Goal: Information Seeking & Learning: Learn about a topic

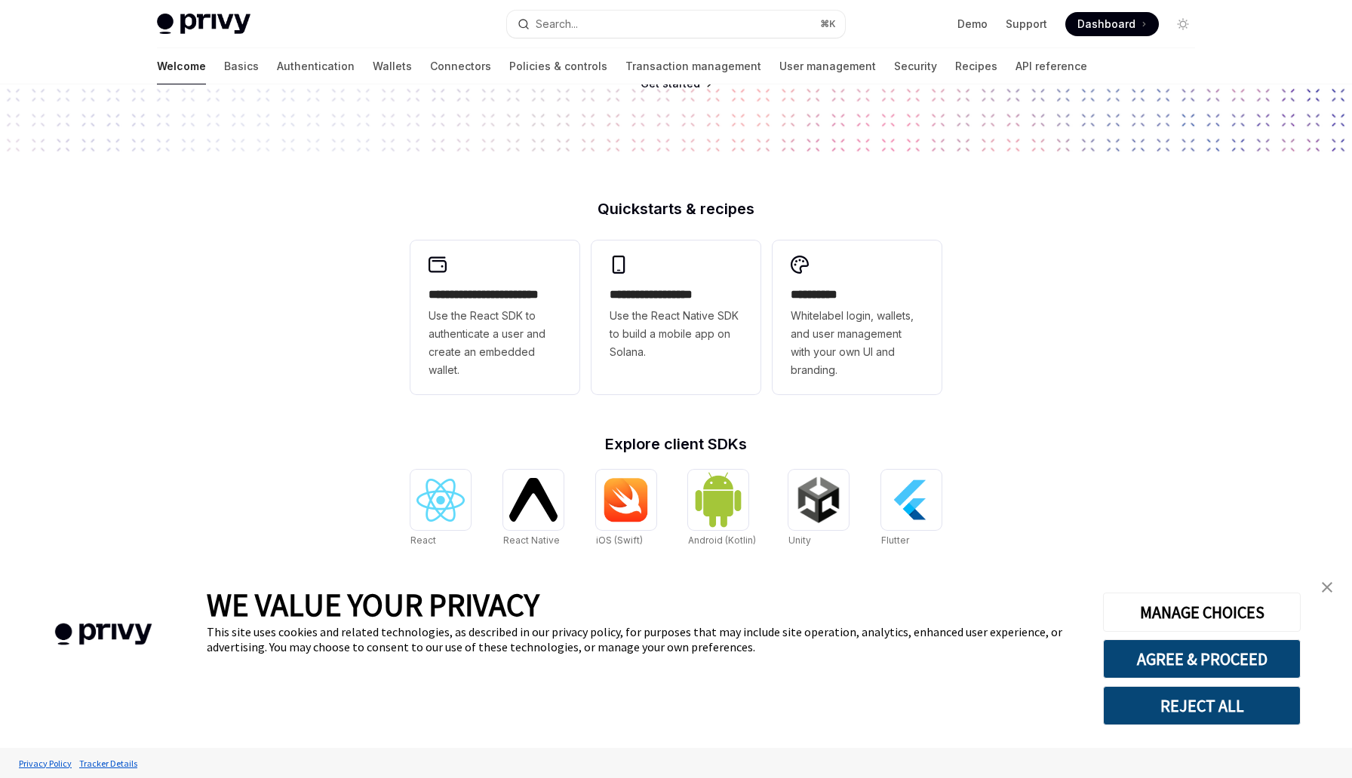
scroll to position [289, 0]
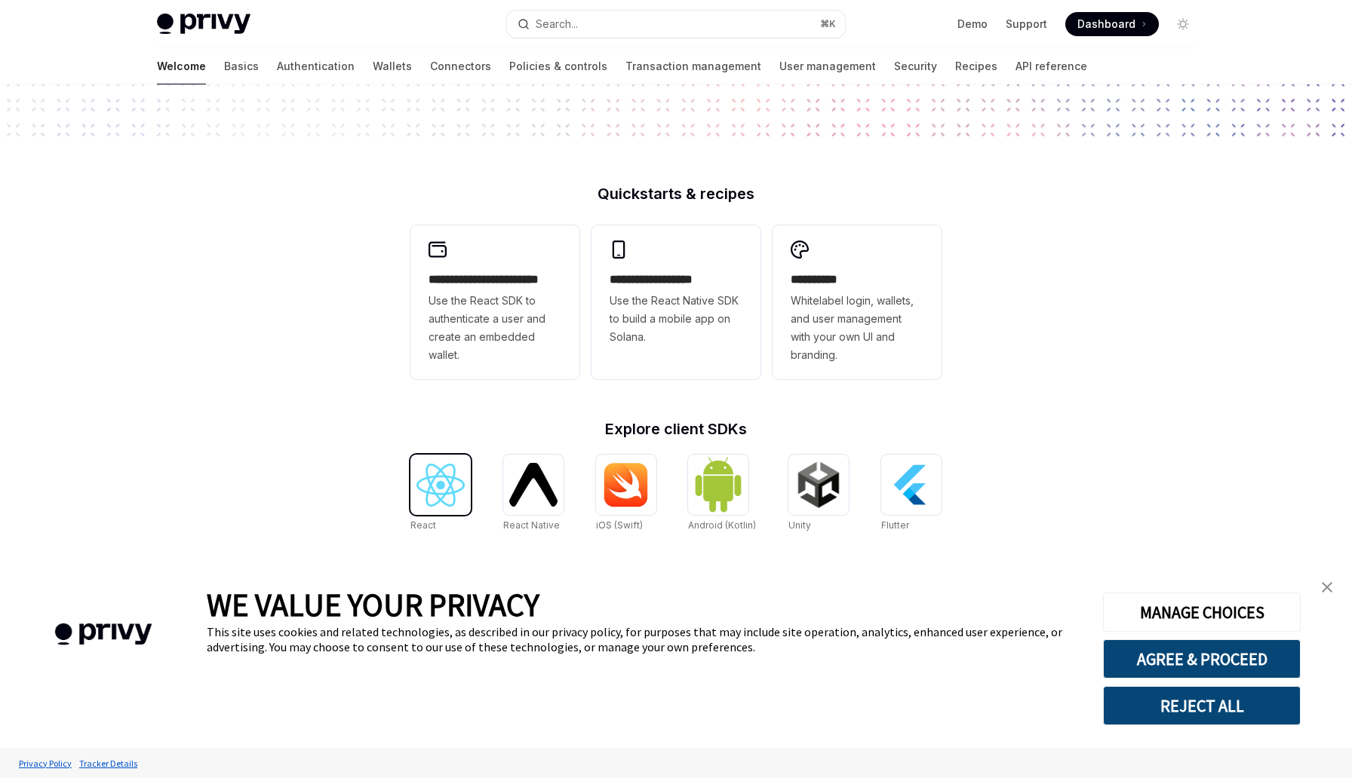
click at [446, 496] on img at bounding box center [440, 485] width 48 height 43
type textarea "*"
click at [435, 480] on img at bounding box center [440, 485] width 48 height 43
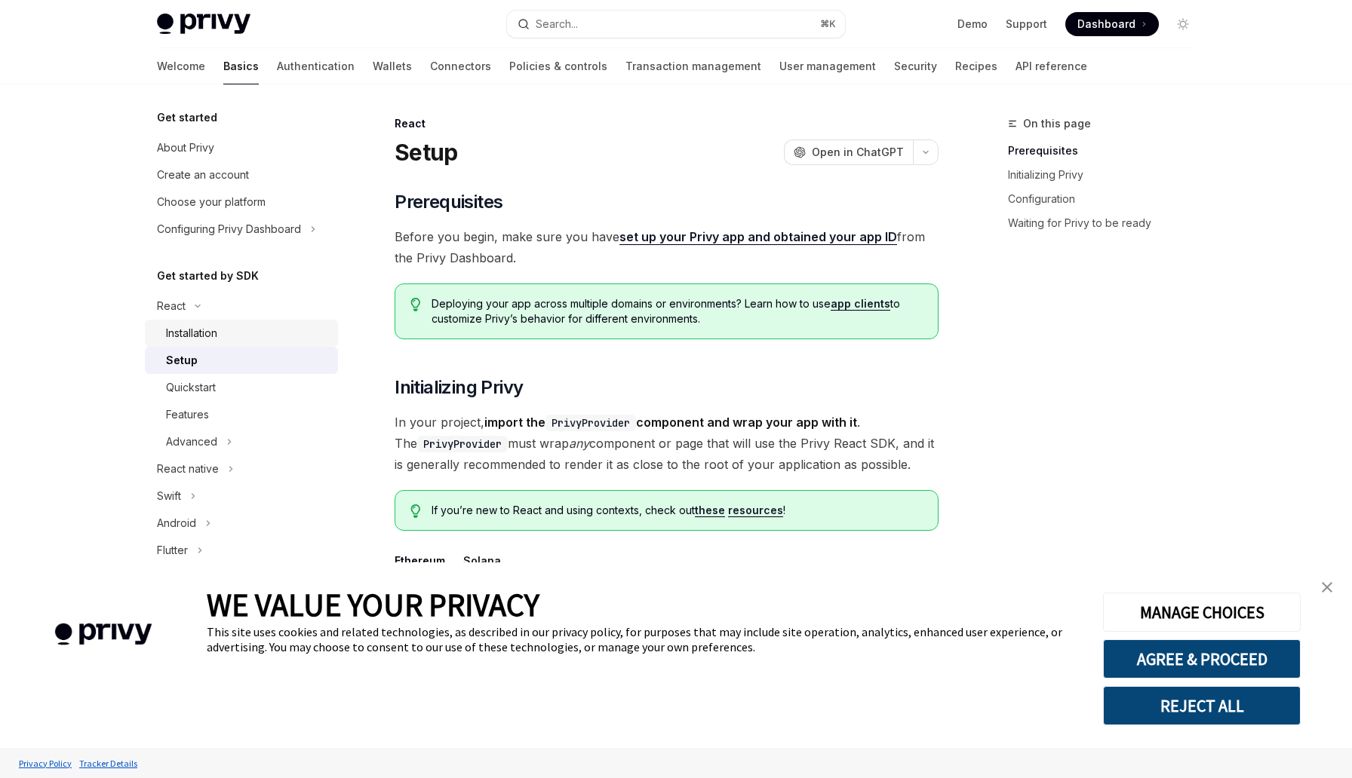
click at [219, 338] on div "Installation" at bounding box center [247, 333] width 163 height 18
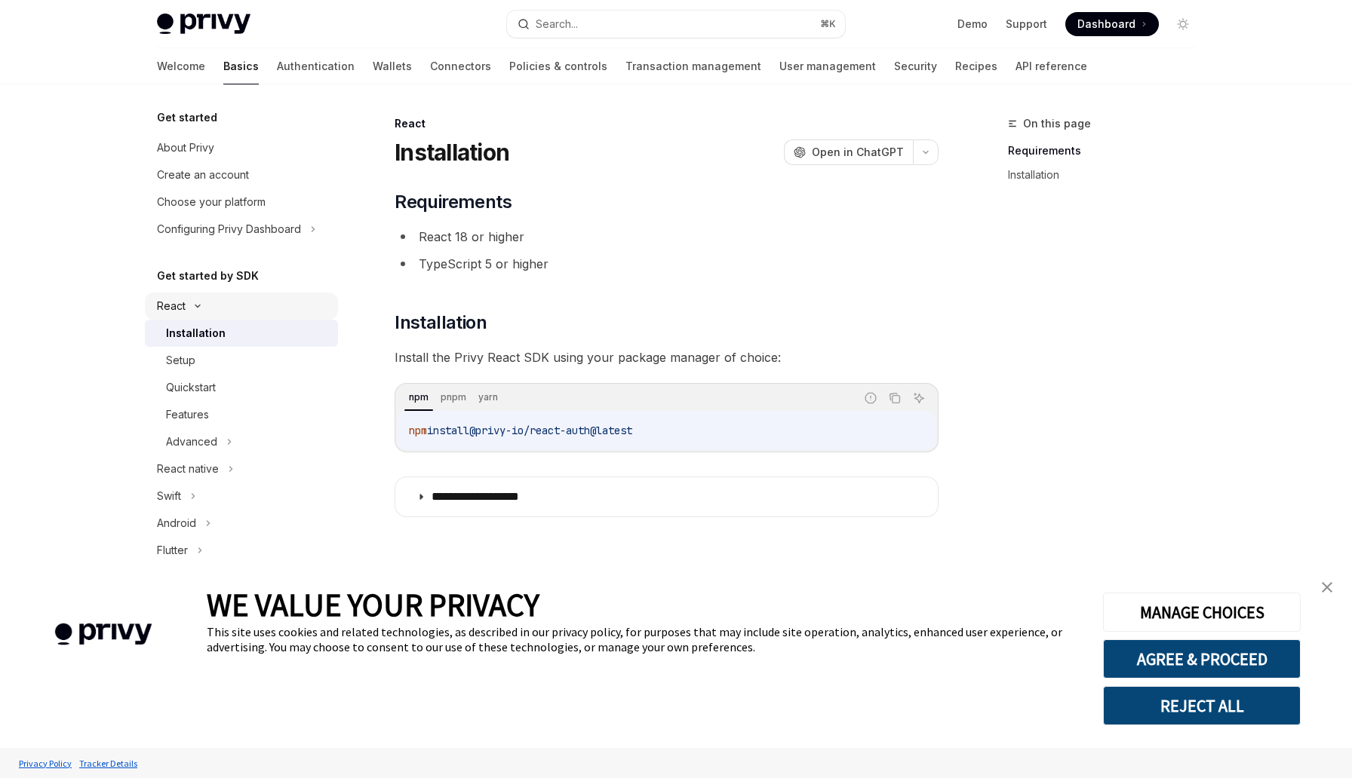
click at [208, 312] on div "React" at bounding box center [241, 306] width 193 height 27
click at [212, 437] on div "Advanced" at bounding box center [191, 442] width 51 height 18
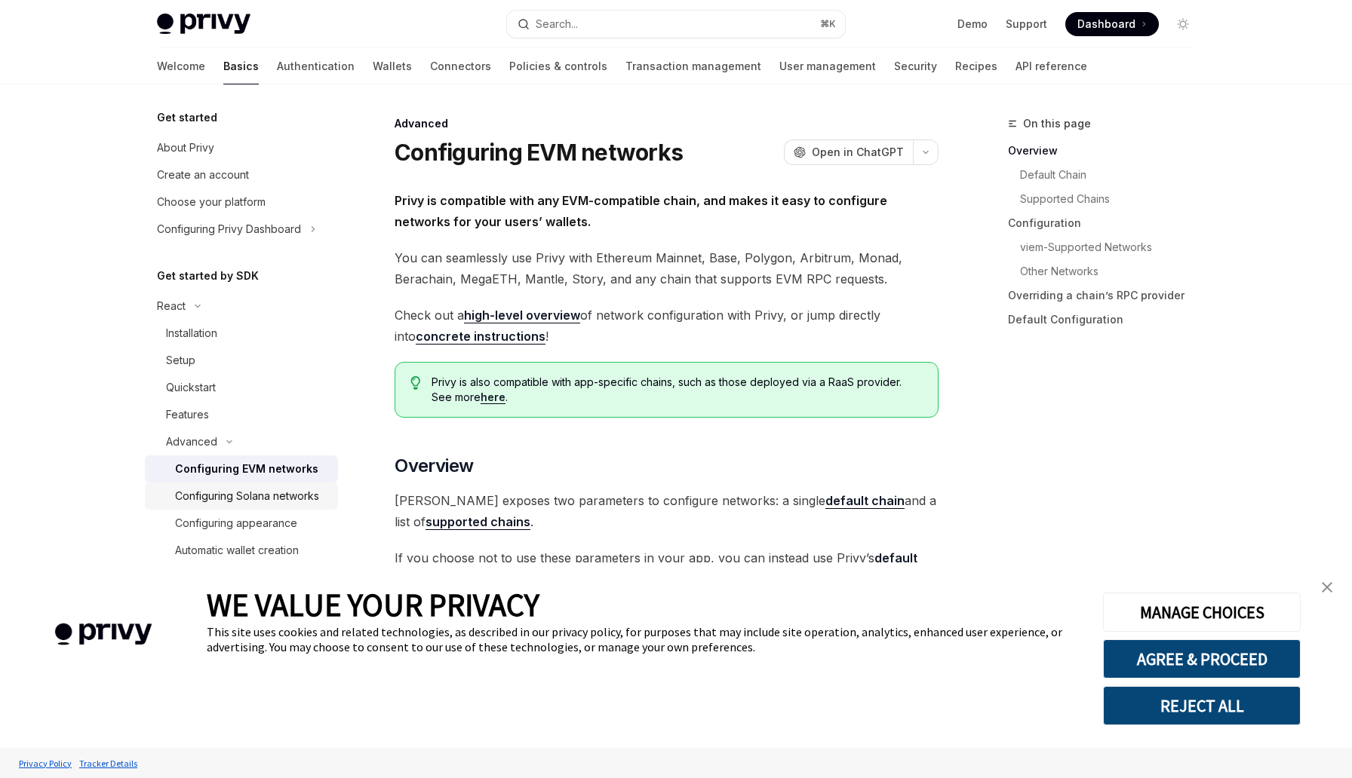
click at [238, 500] on div "Configuring Solana networks" at bounding box center [247, 496] width 144 height 18
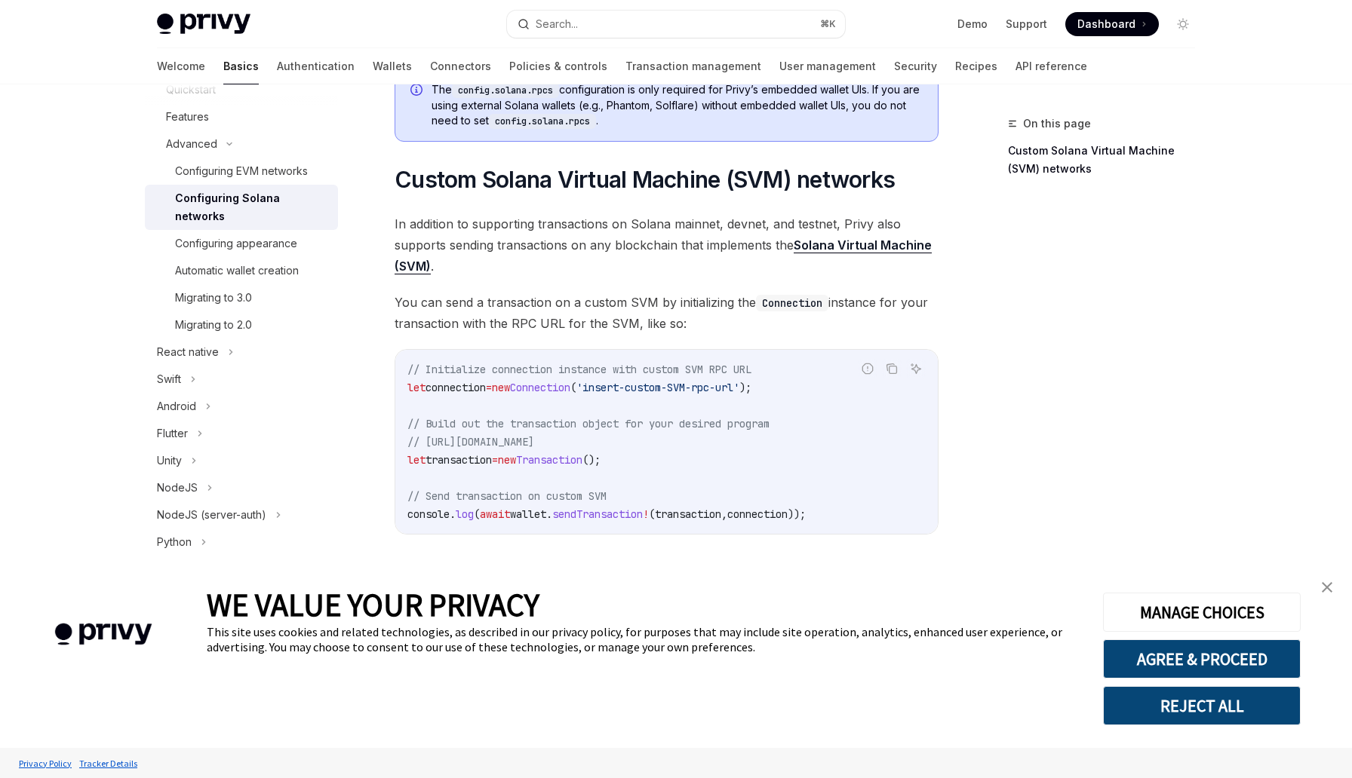
scroll to position [350, 0]
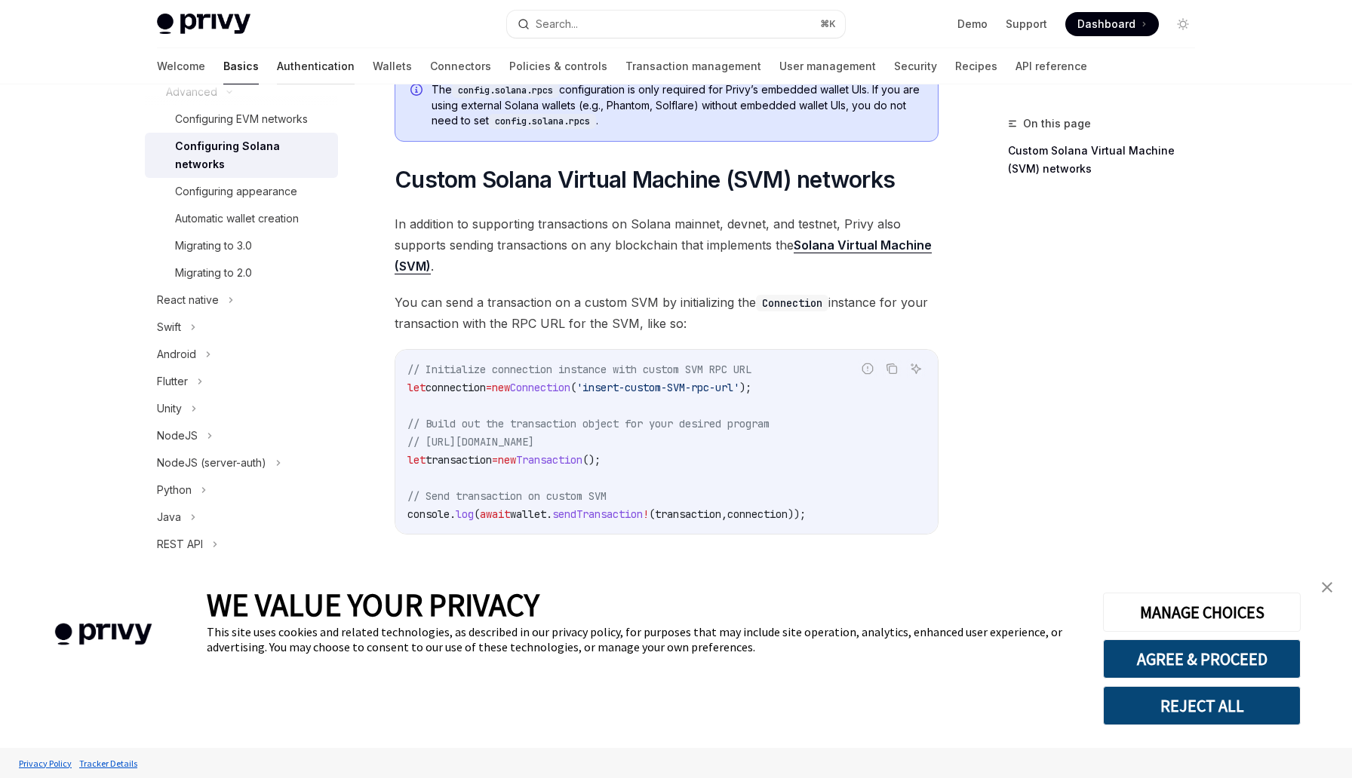
click at [277, 66] on link "Authentication" at bounding box center [316, 66] width 78 height 36
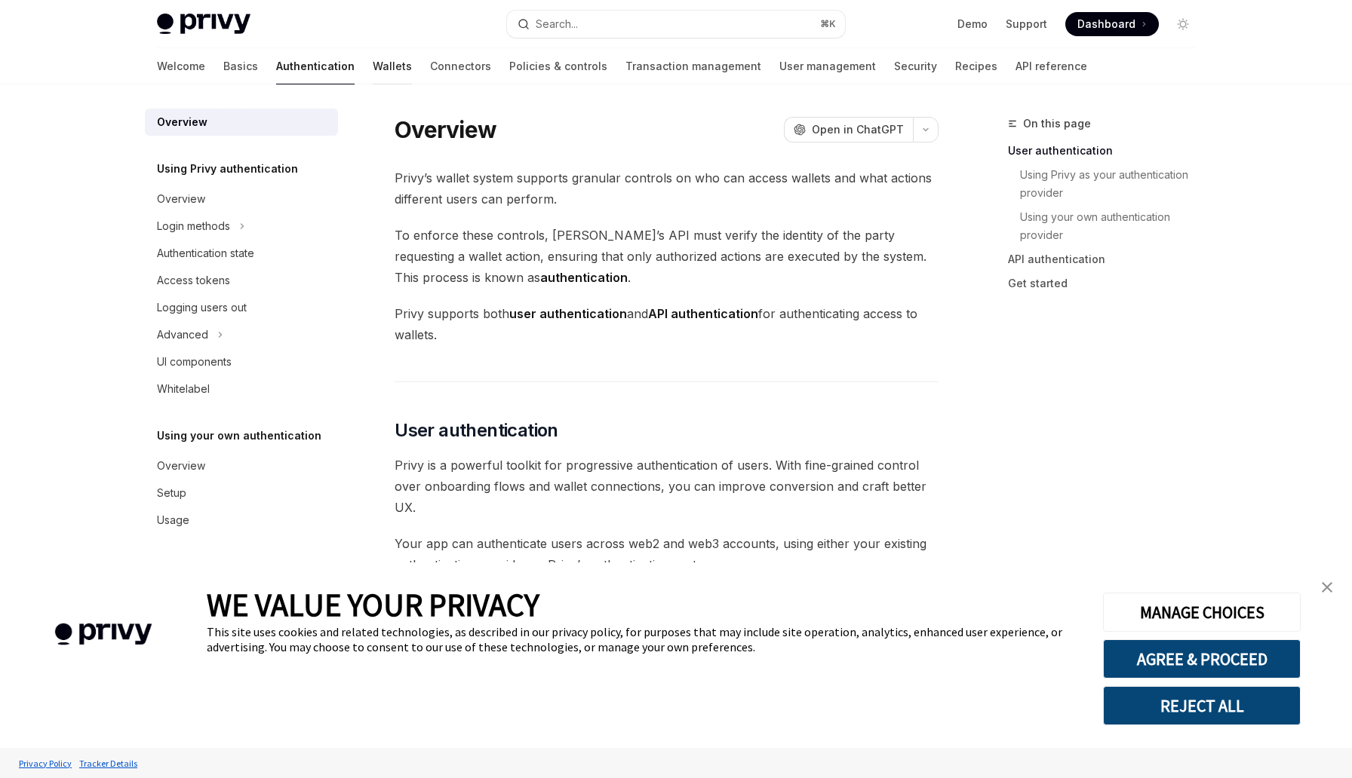
click at [373, 63] on link "Wallets" at bounding box center [392, 66] width 39 height 36
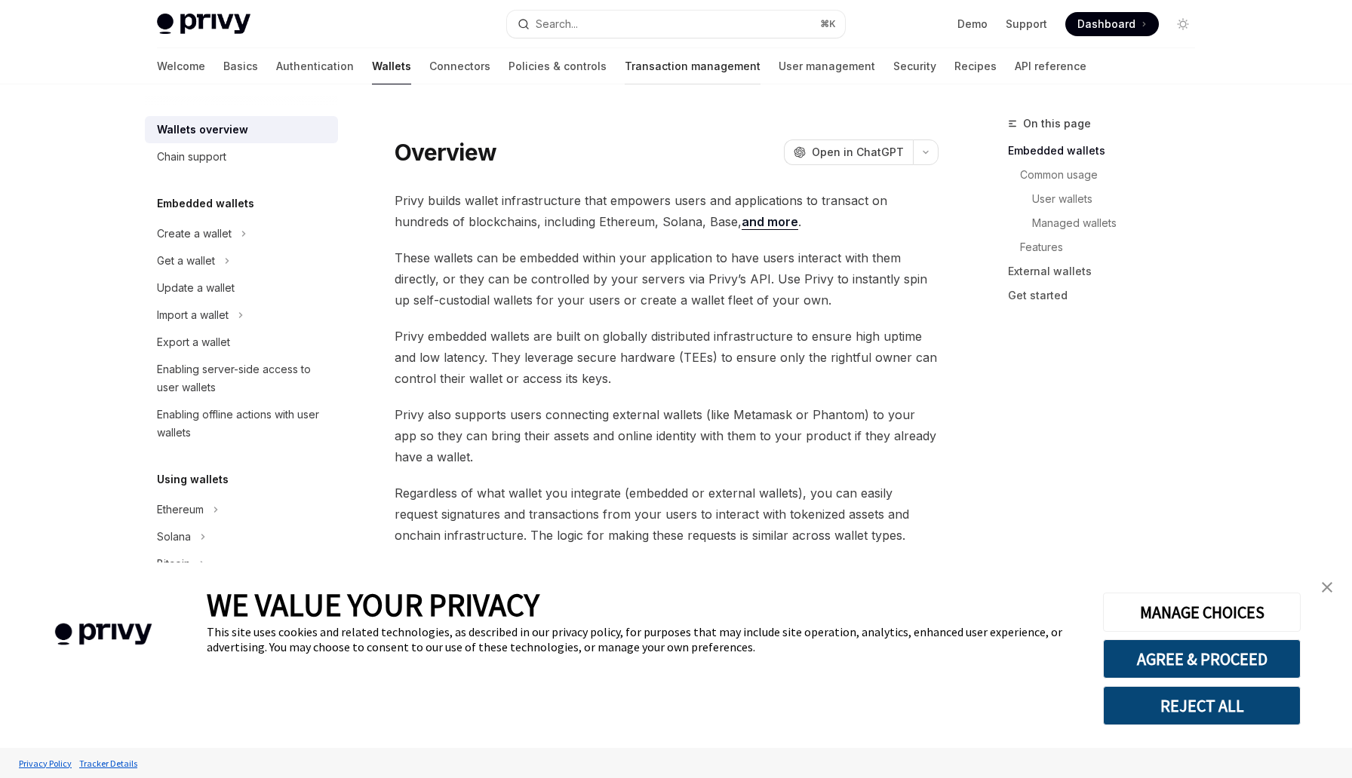
click at [624, 57] on link "Transaction management" at bounding box center [692, 66] width 136 height 36
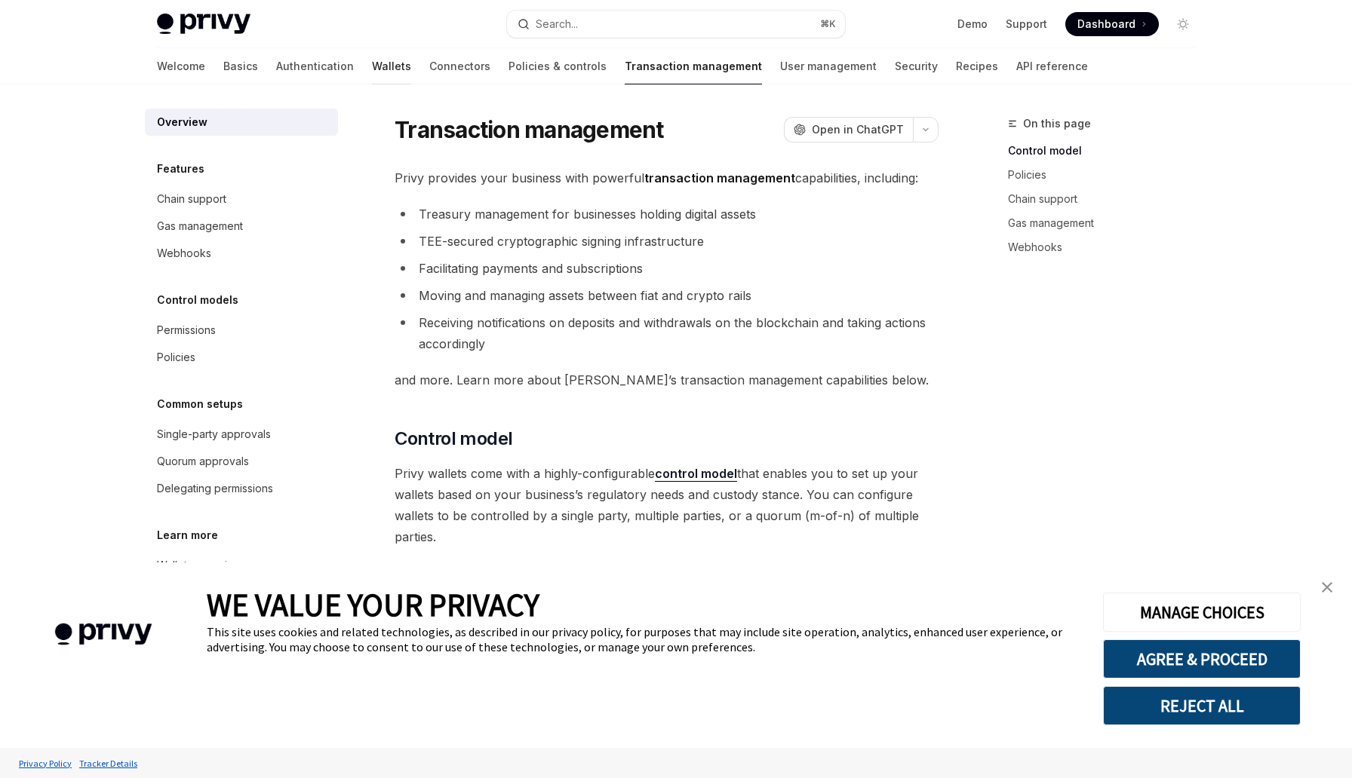
click at [372, 73] on link "Wallets" at bounding box center [391, 66] width 39 height 36
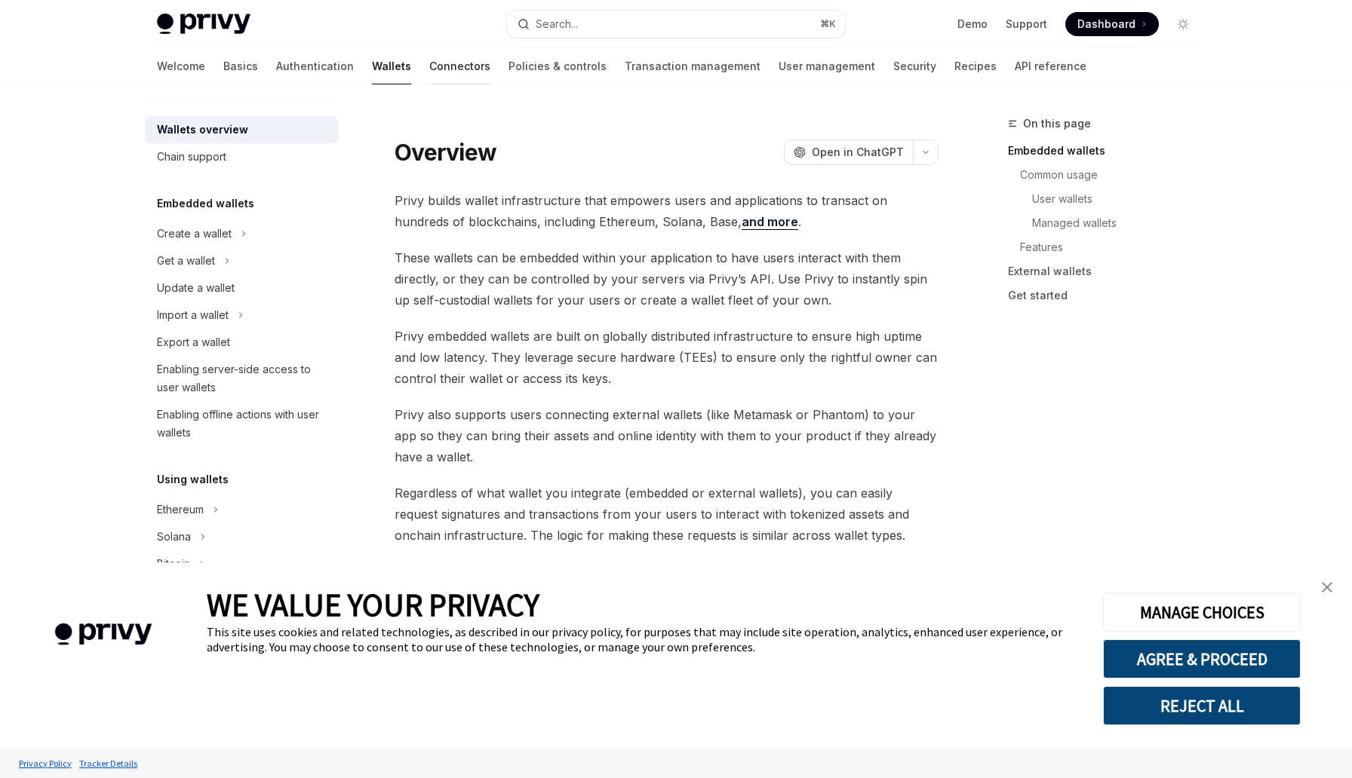
click at [429, 72] on link "Connectors" at bounding box center [459, 66] width 61 height 36
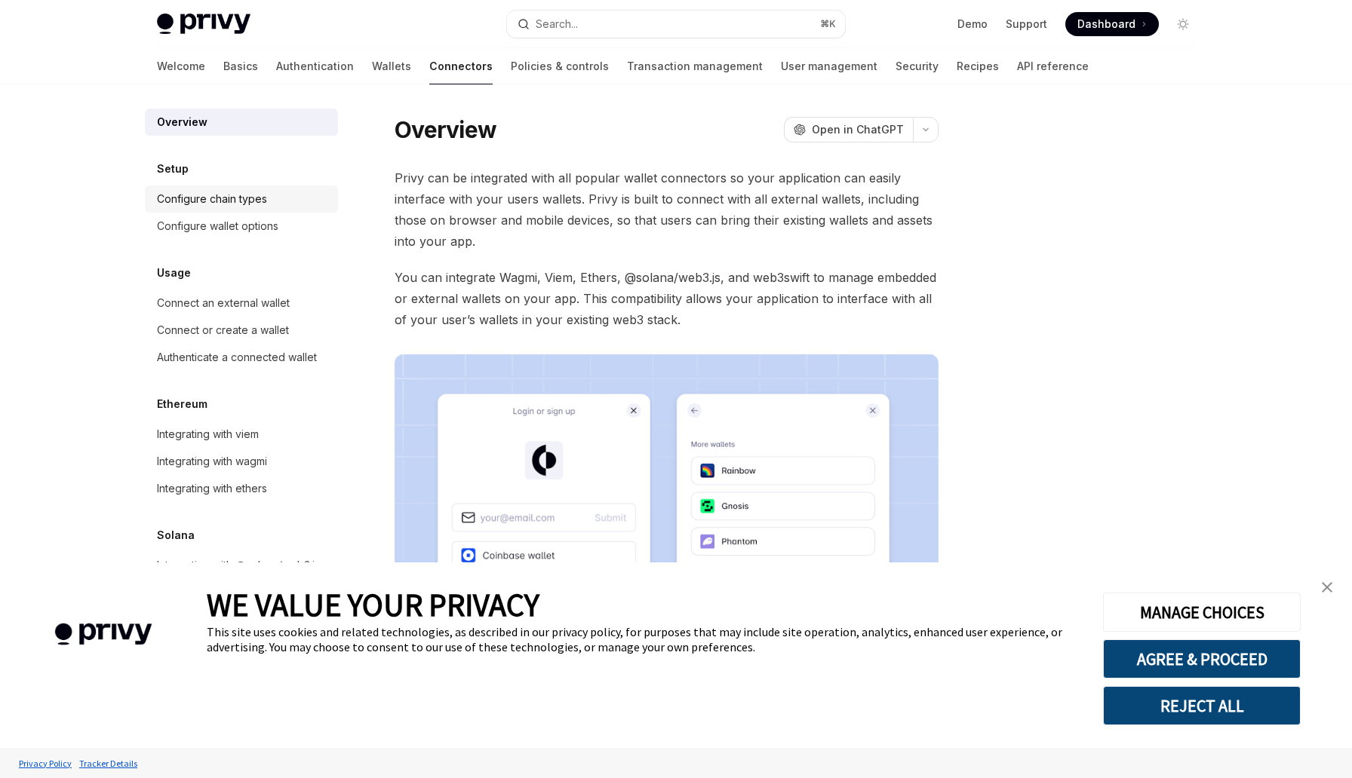
click at [262, 204] on div "Configure chain types" at bounding box center [212, 199] width 110 height 18
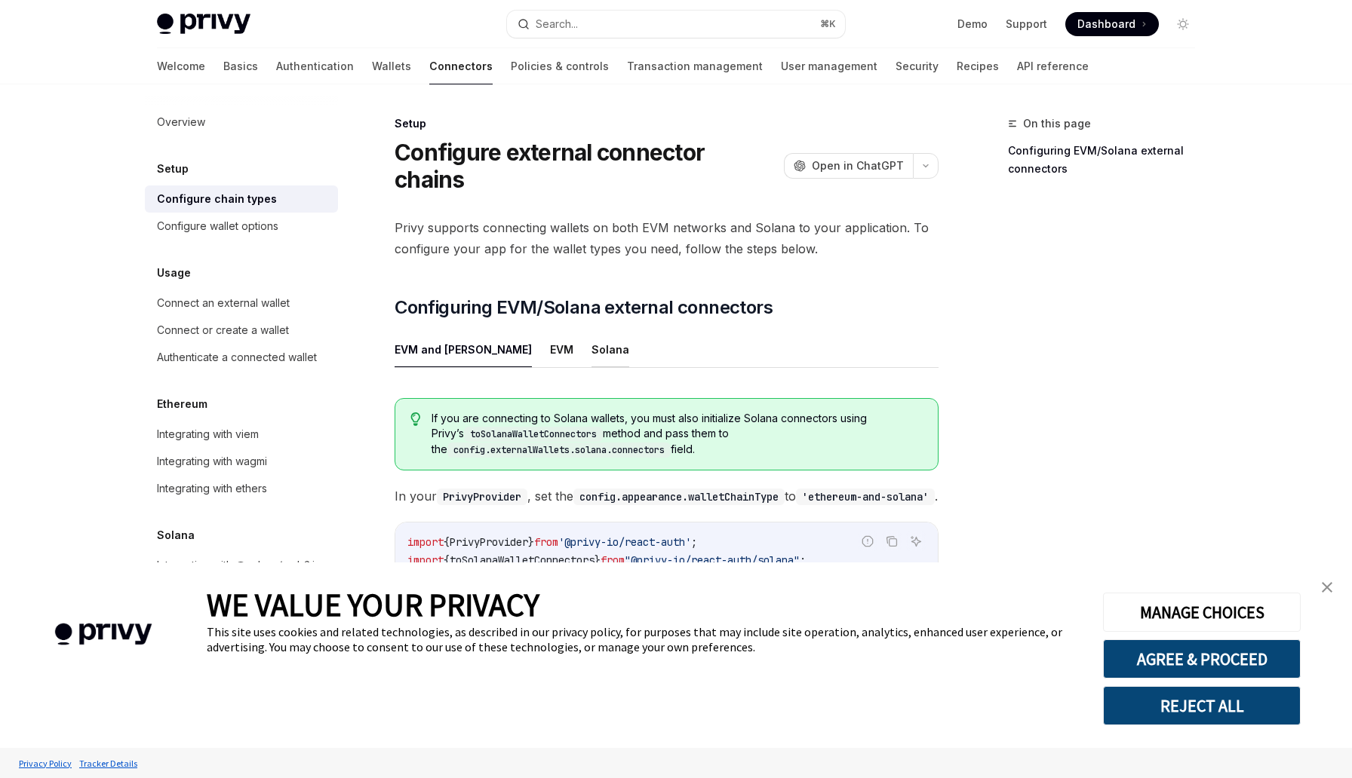
click at [591, 332] on button "Solana" at bounding box center [610, 349] width 38 height 35
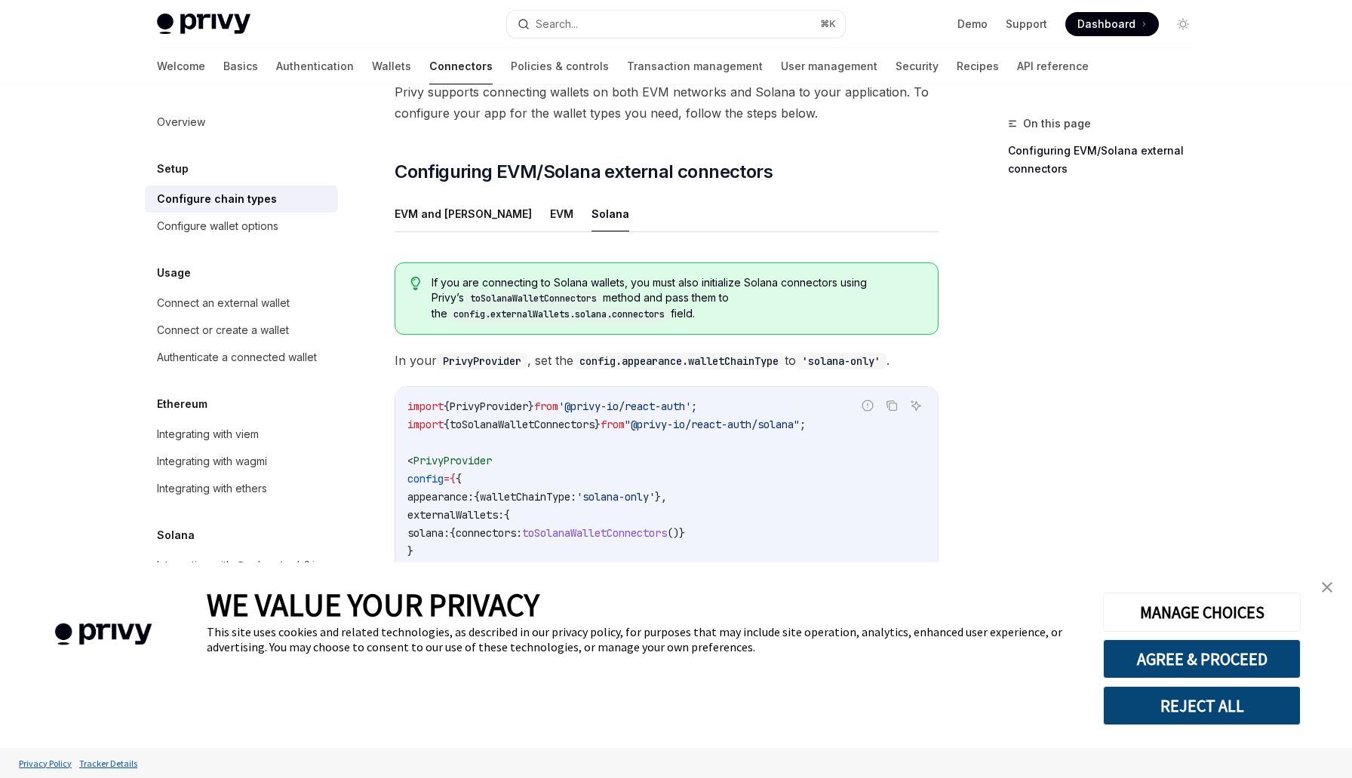
scroll to position [241, 0]
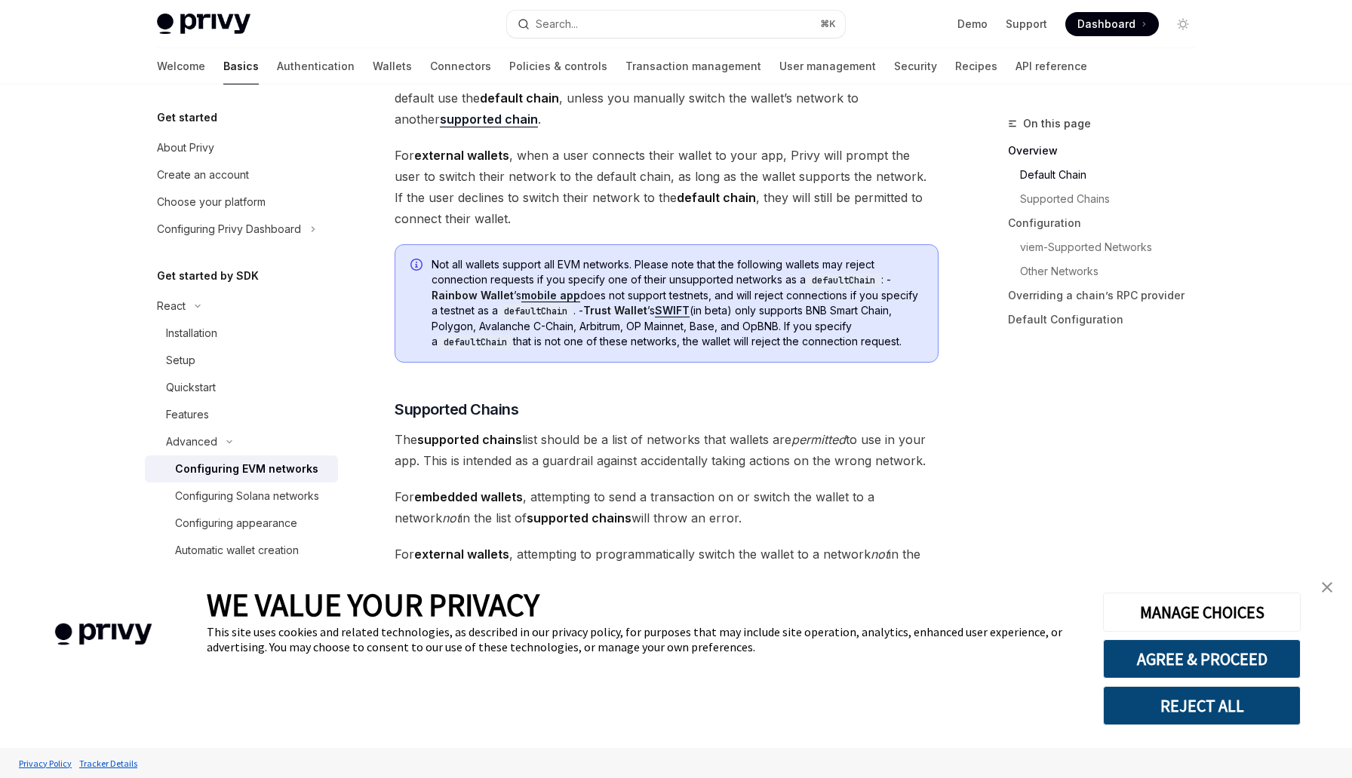
scroll to position [649, 0]
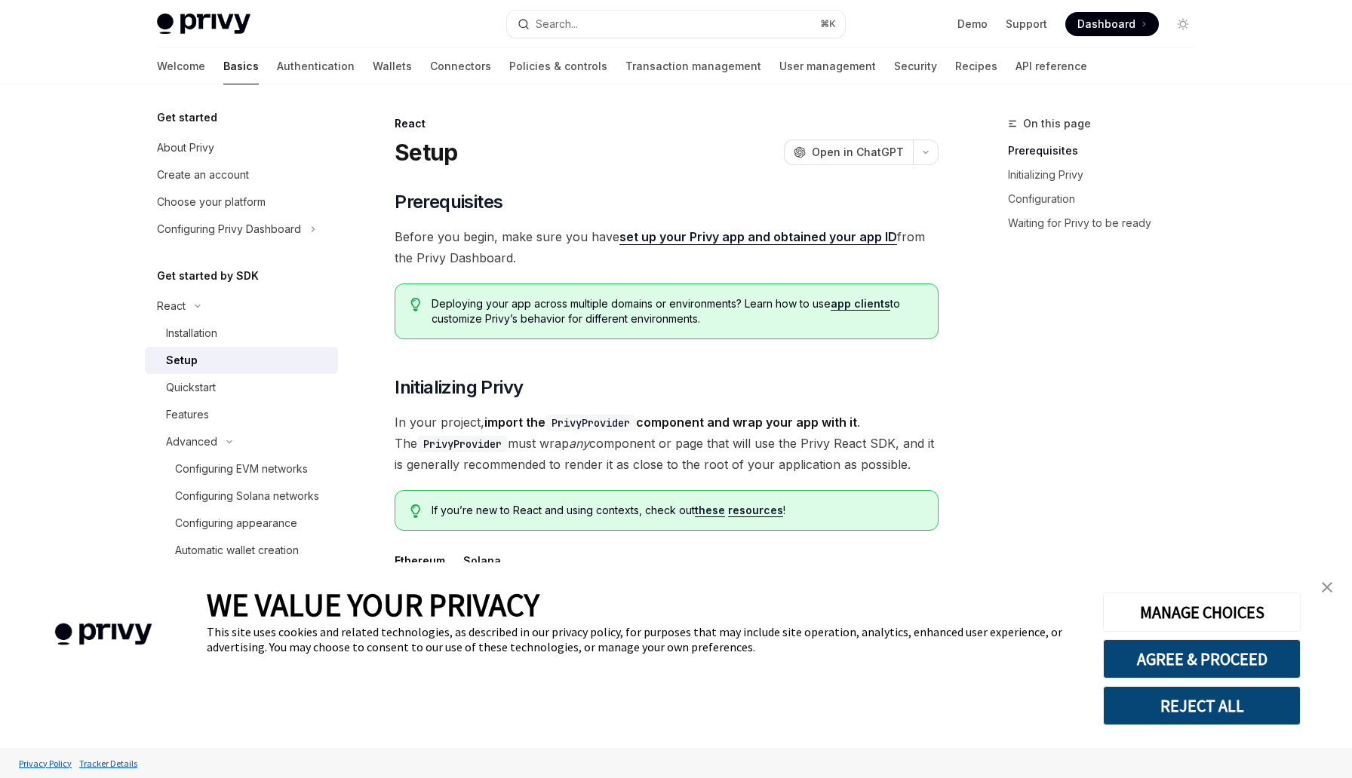
type textarea "*"
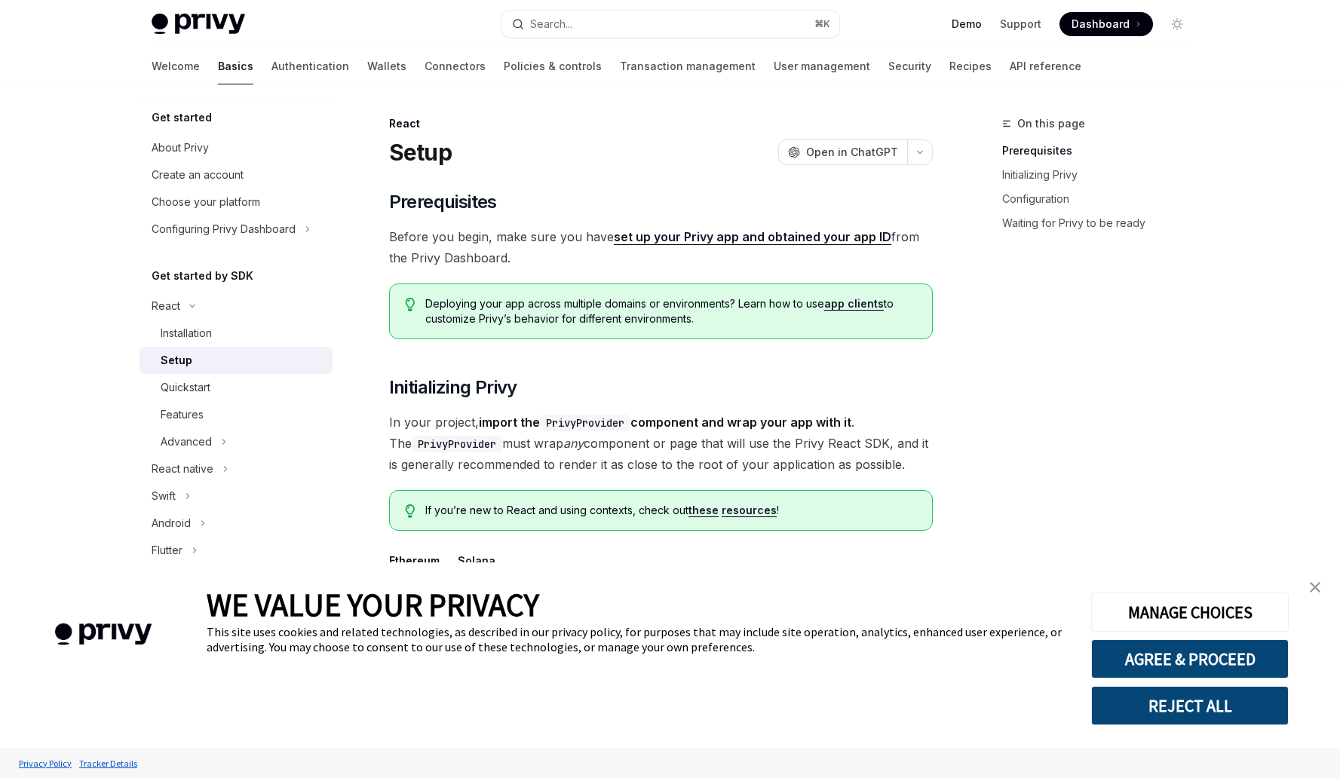
click at [962, 20] on link "Demo" at bounding box center [967, 24] width 30 height 15
click at [916, 153] on icon "button" at bounding box center [920, 152] width 18 height 6
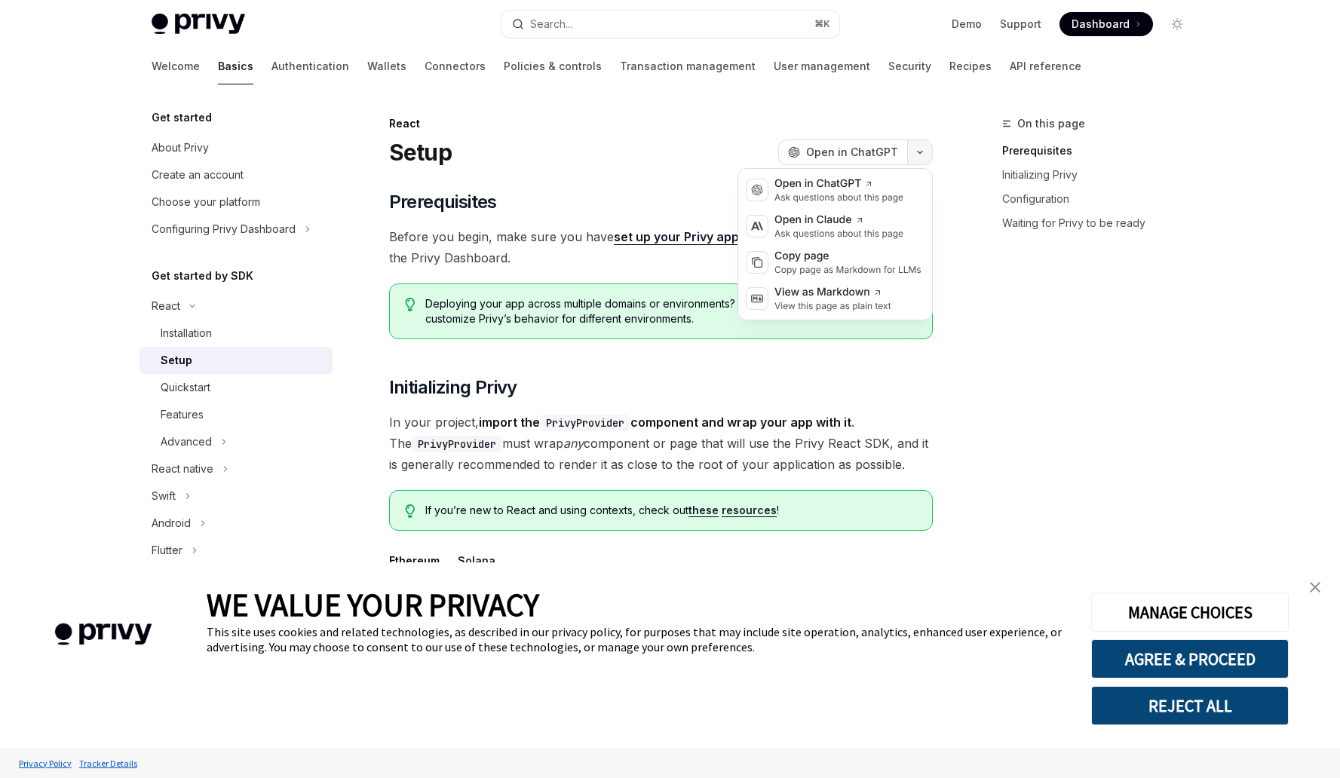
click at [916, 153] on icon "button" at bounding box center [920, 152] width 18 height 6
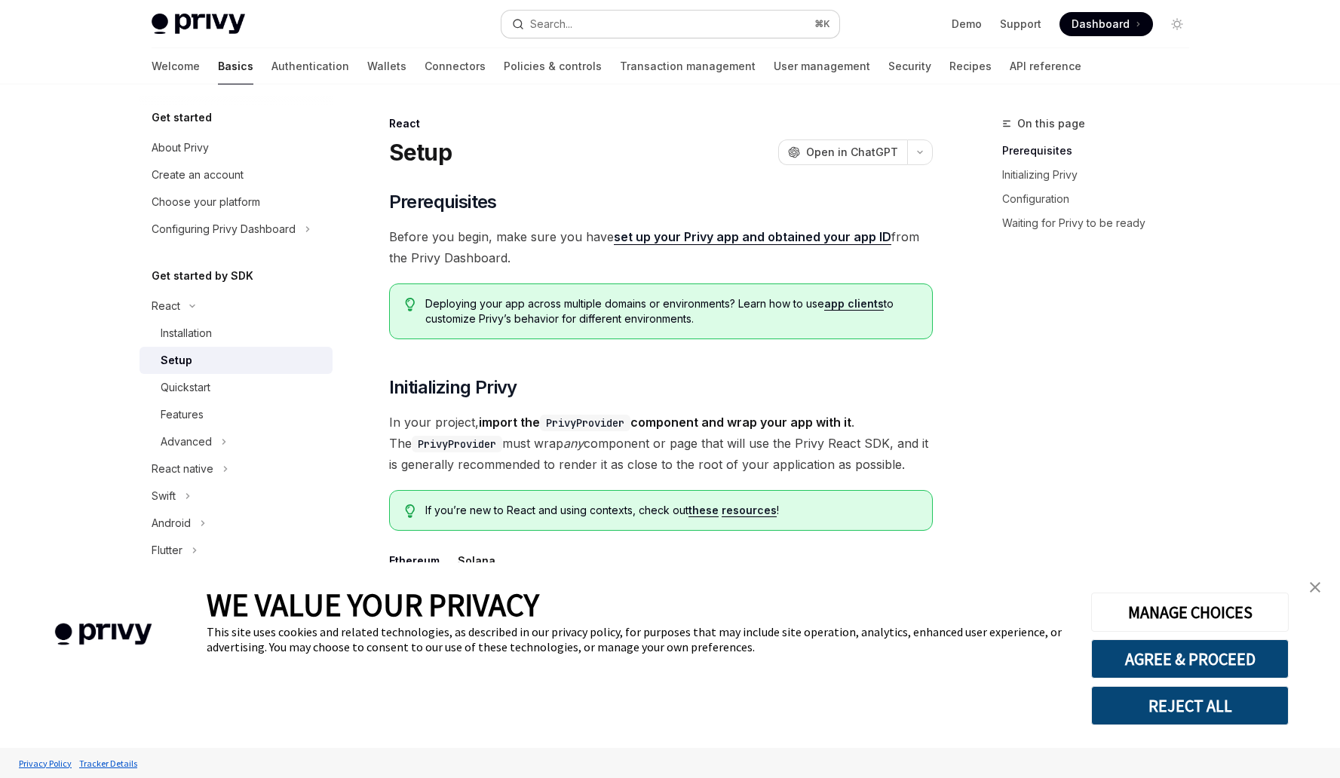
click at [630, 18] on button "Search... ⌘ K" at bounding box center [671, 24] width 338 height 27
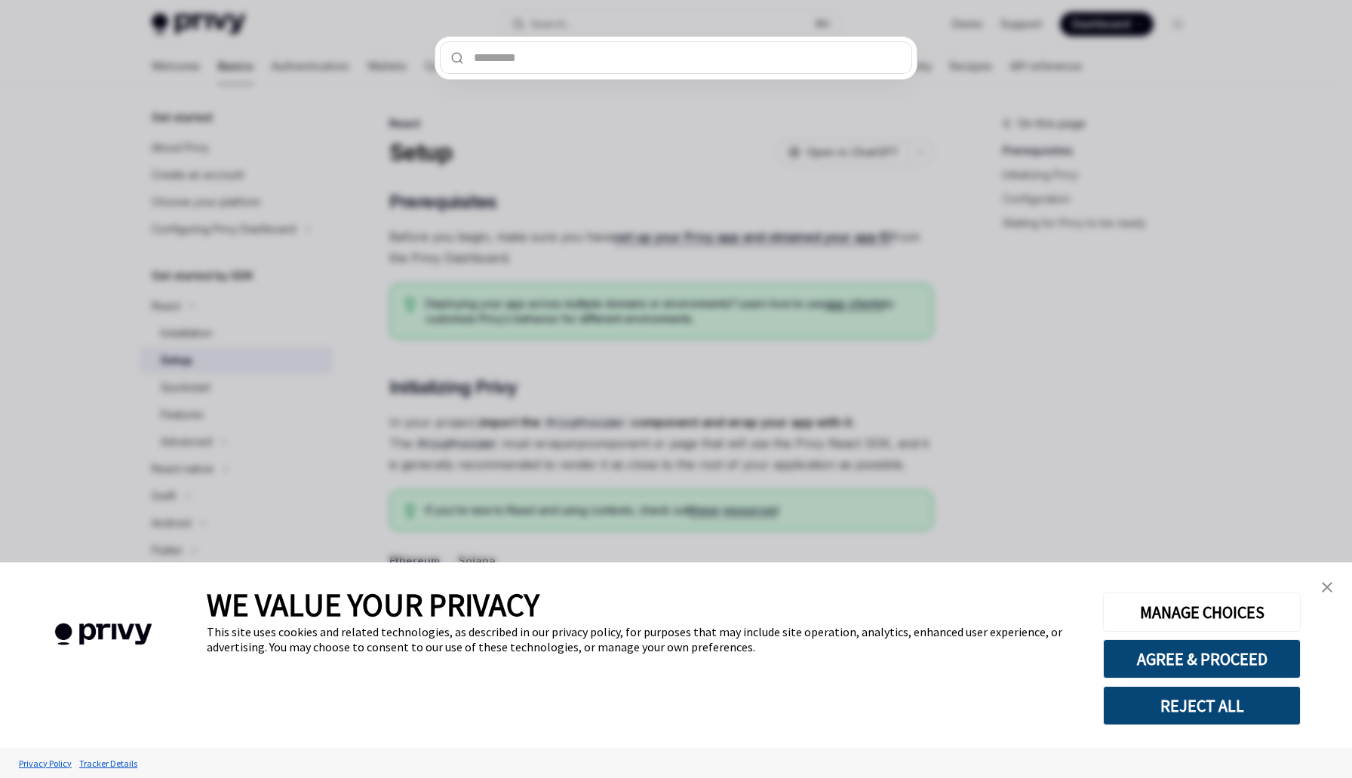
click at [573, 192] on div at bounding box center [676, 389] width 1352 height 778
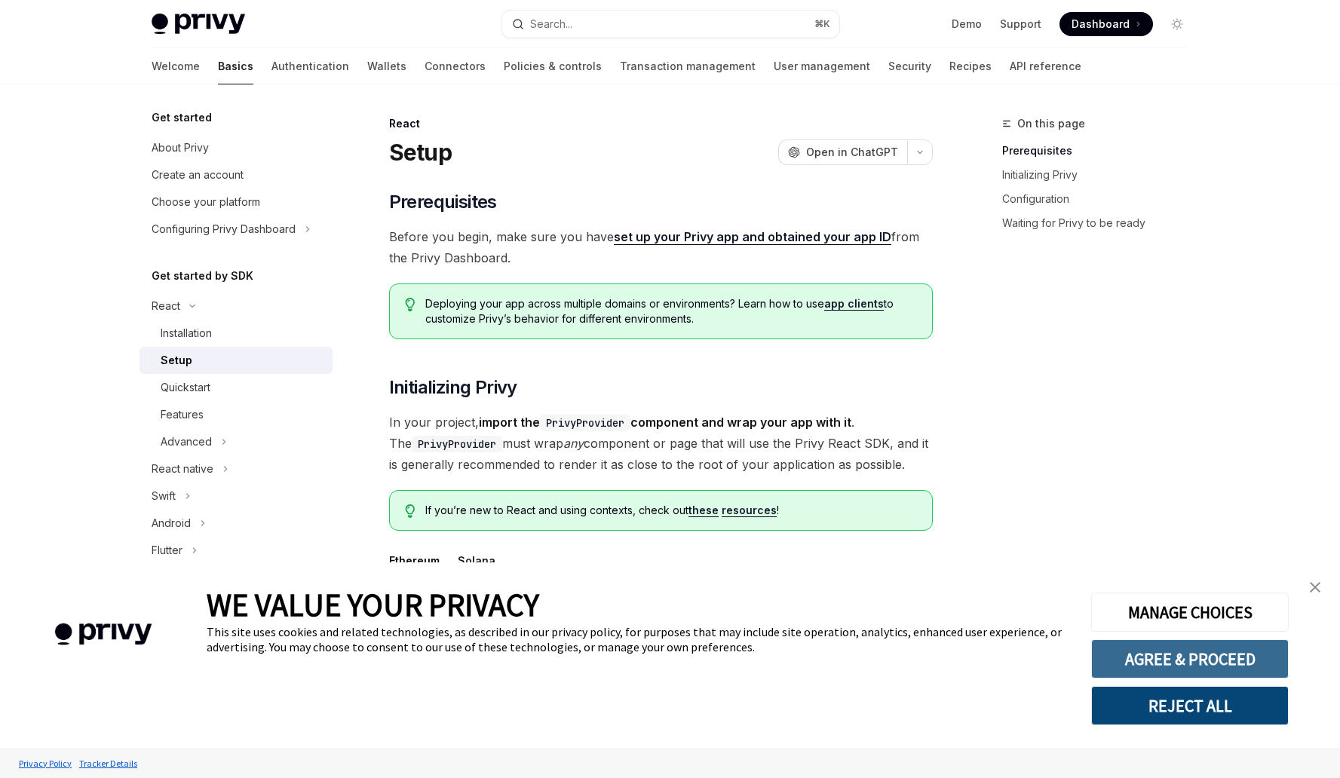
click at [1191, 667] on button "AGREE & PROCEED" at bounding box center [1190, 659] width 198 height 39
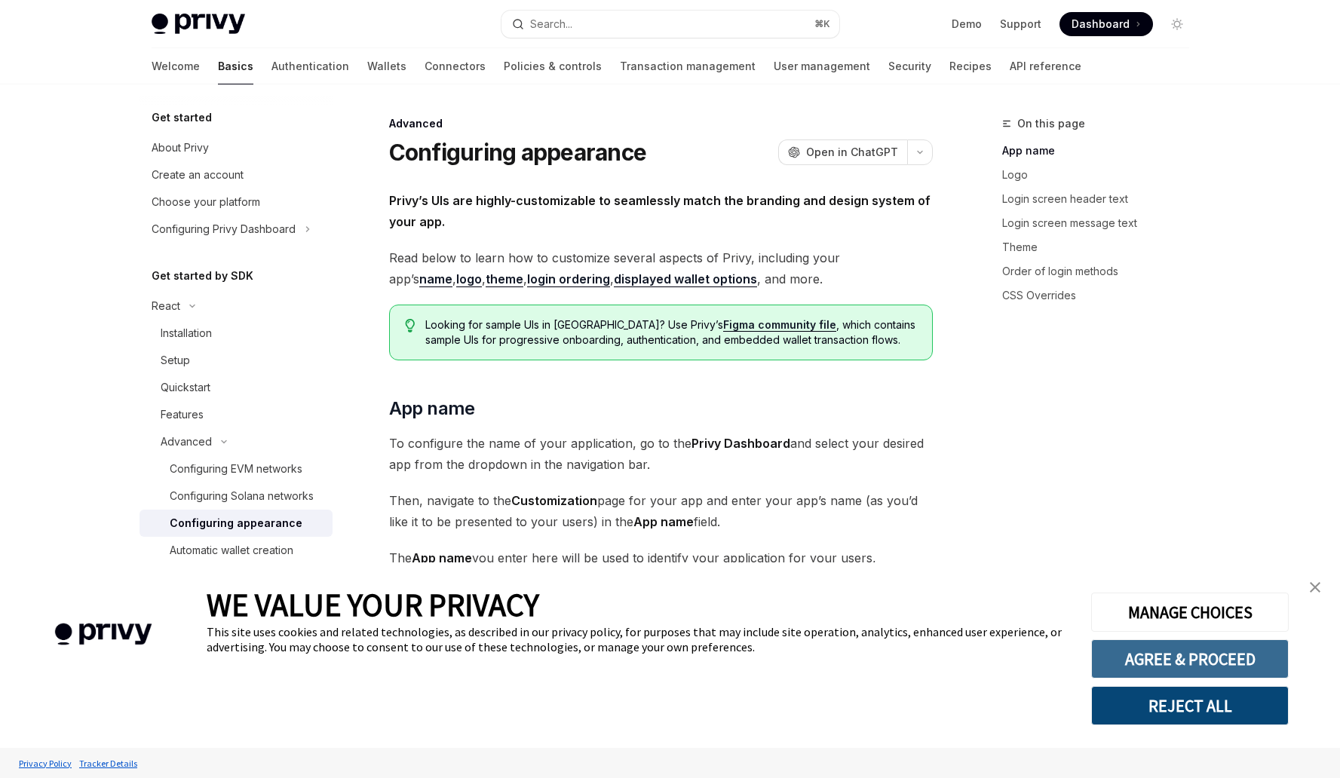
click at [1128, 648] on button "AGREE & PROCEED" at bounding box center [1190, 659] width 198 height 39
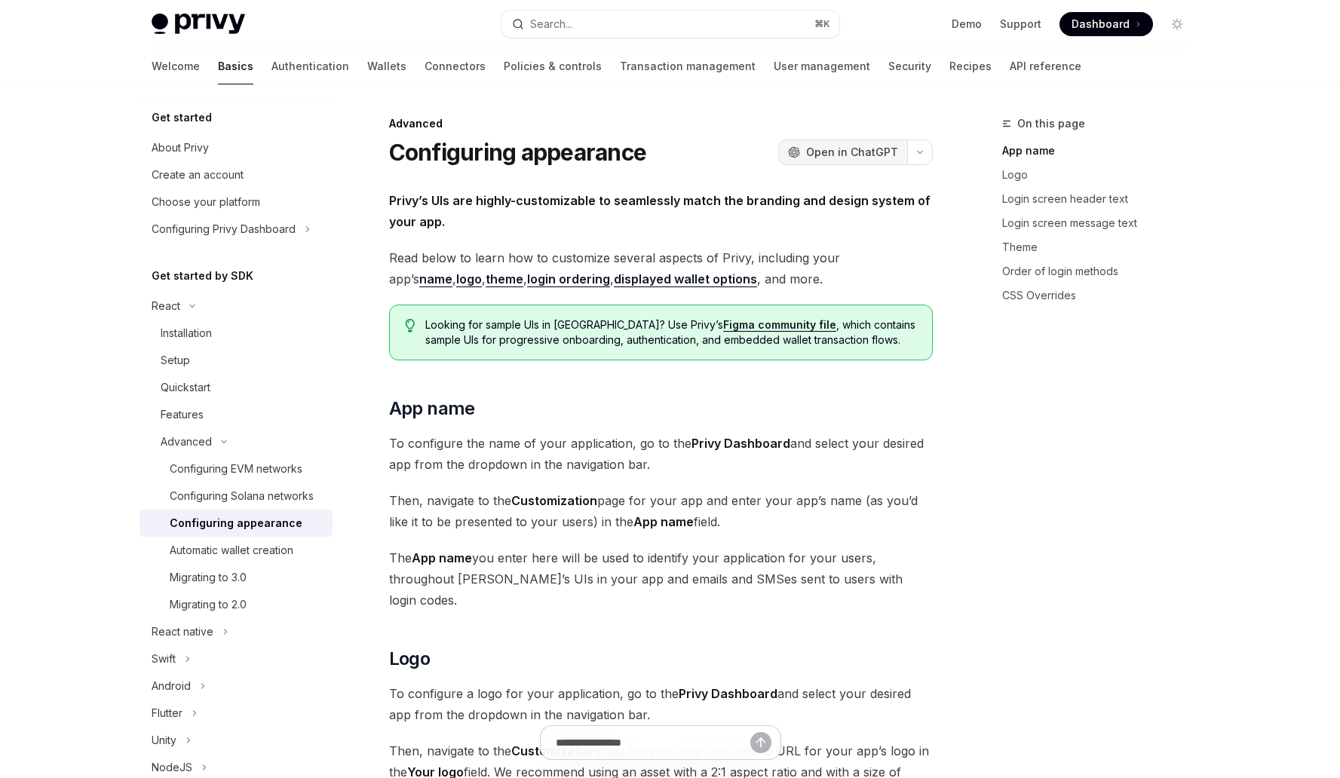
click at [854, 144] on button "OpenAI Open in ChatGPT" at bounding box center [842, 153] width 129 height 26
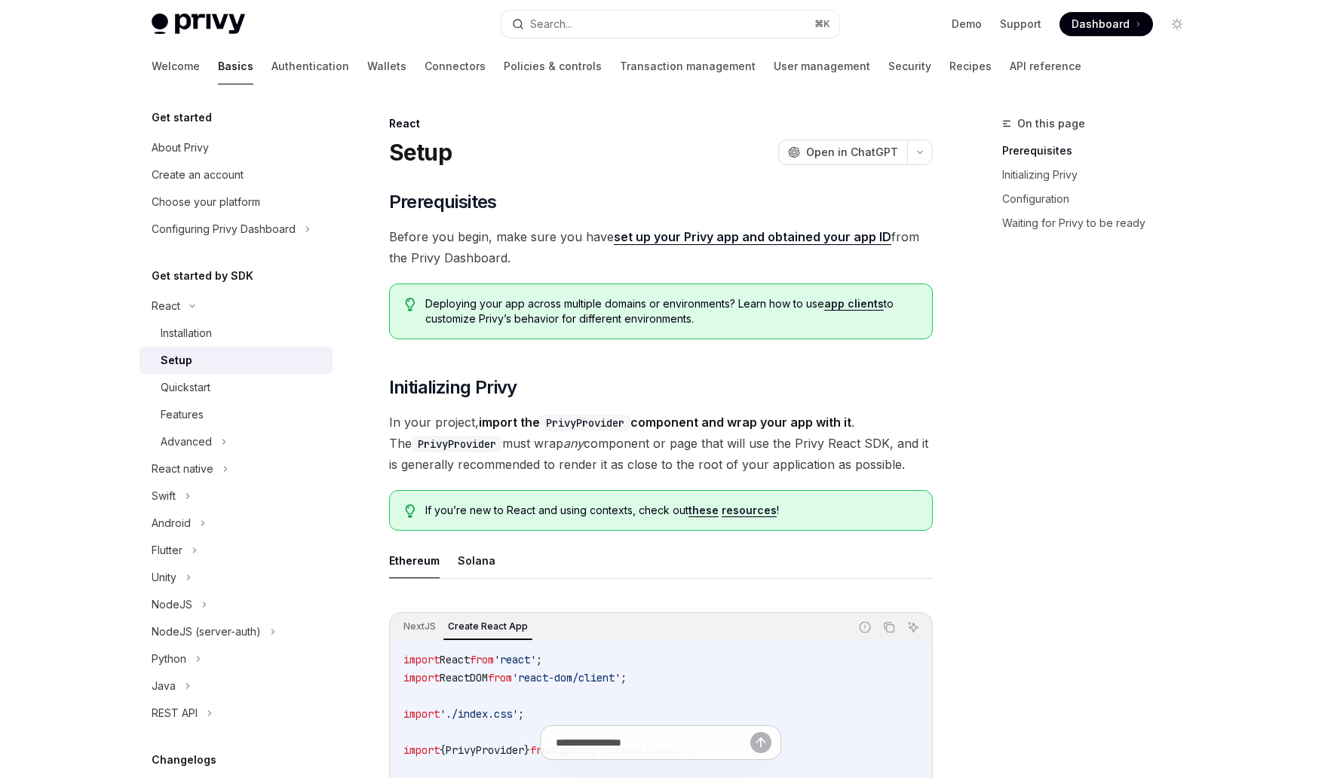
scroll to position [20, 0]
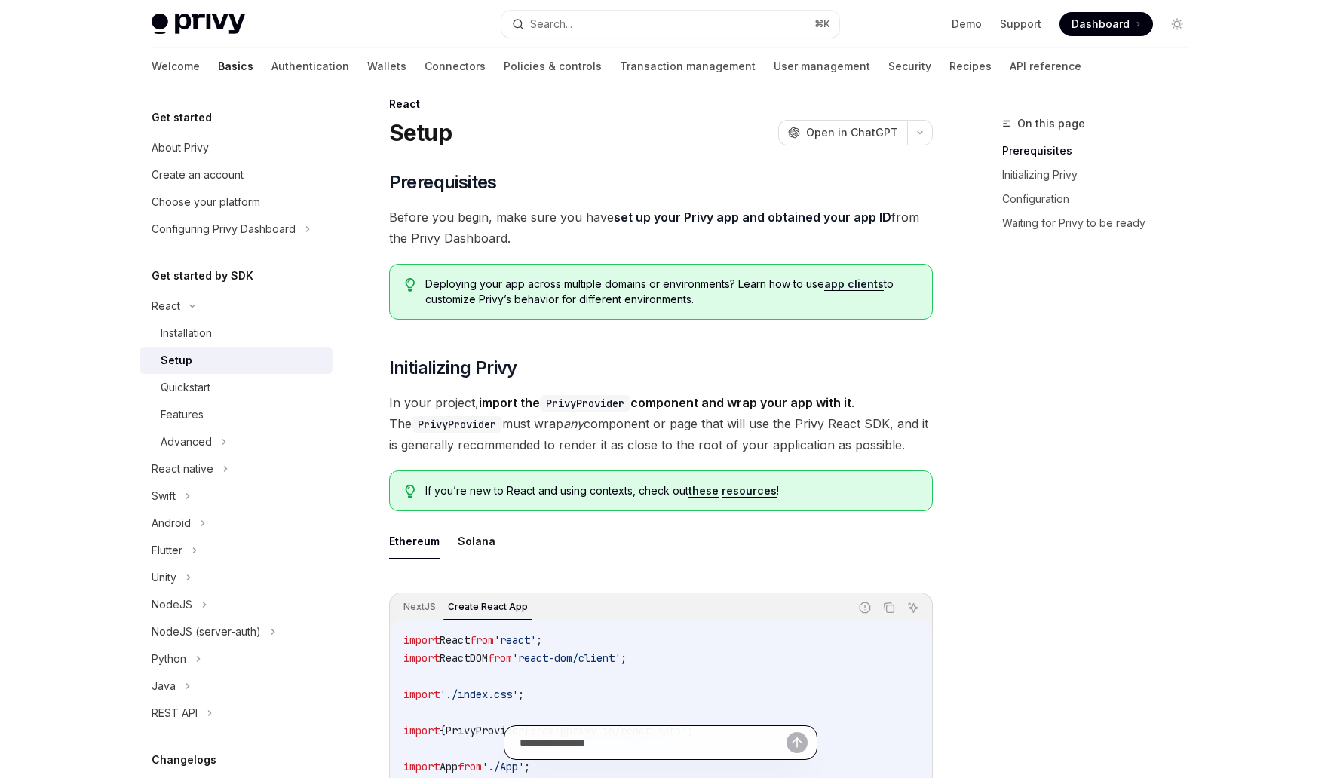
click at [621, 741] on input "text" at bounding box center [653, 742] width 267 height 33
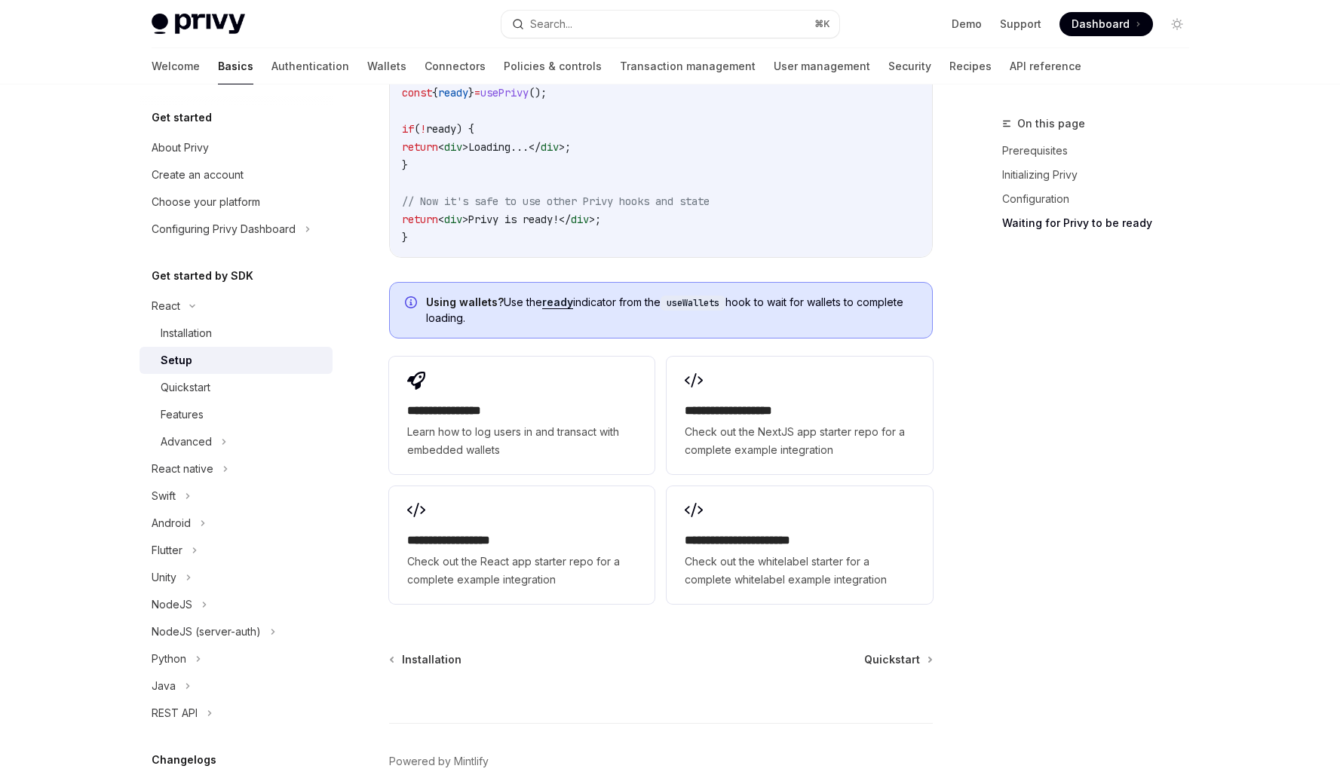
scroll to position [1963, 0]
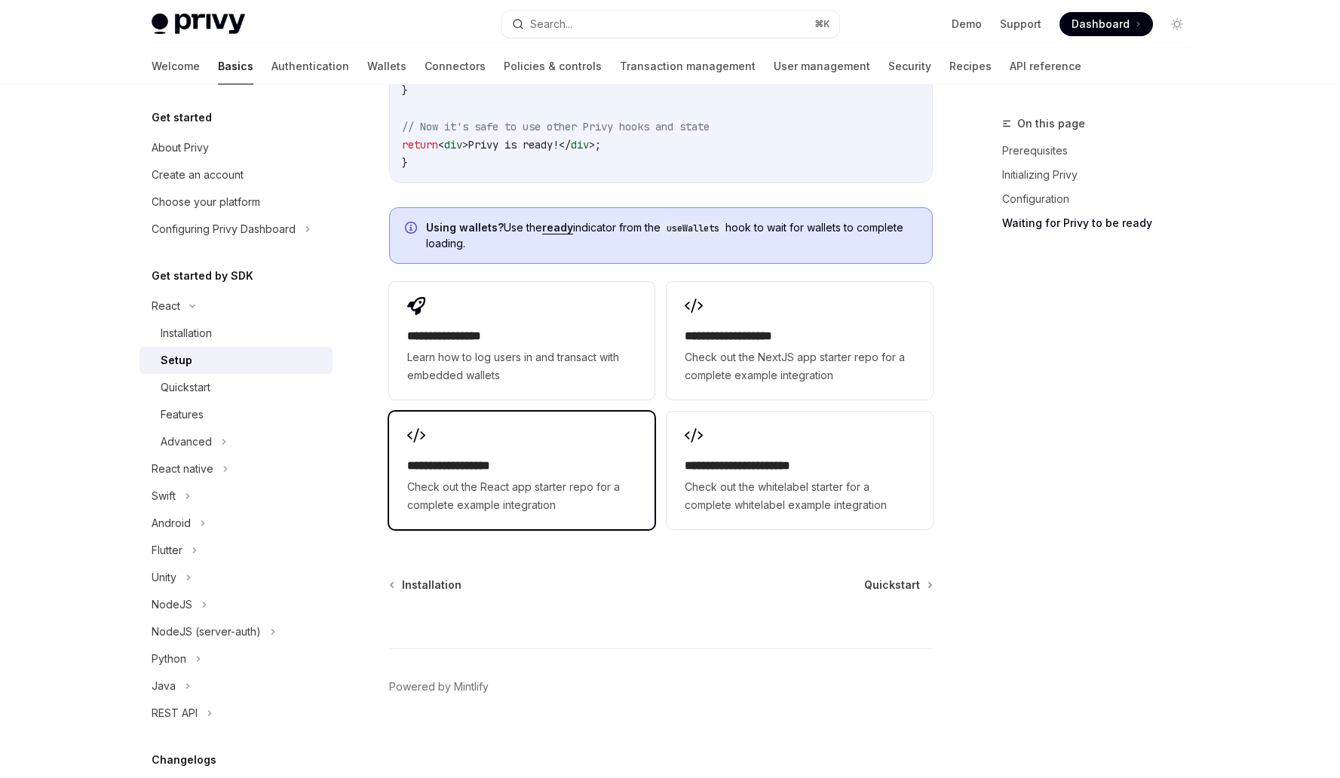
click at [578, 449] on div "**********" at bounding box center [521, 471] width 265 height 118
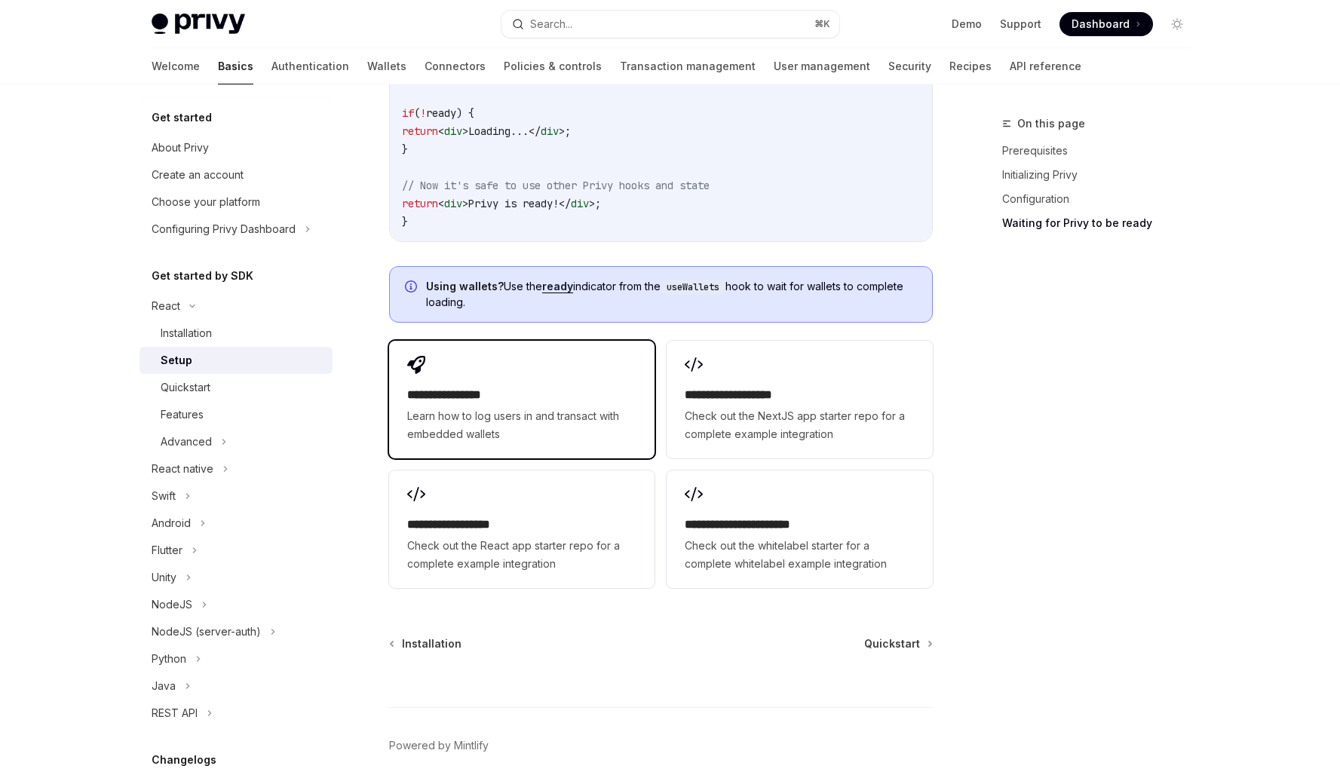
scroll to position [1900, 0]
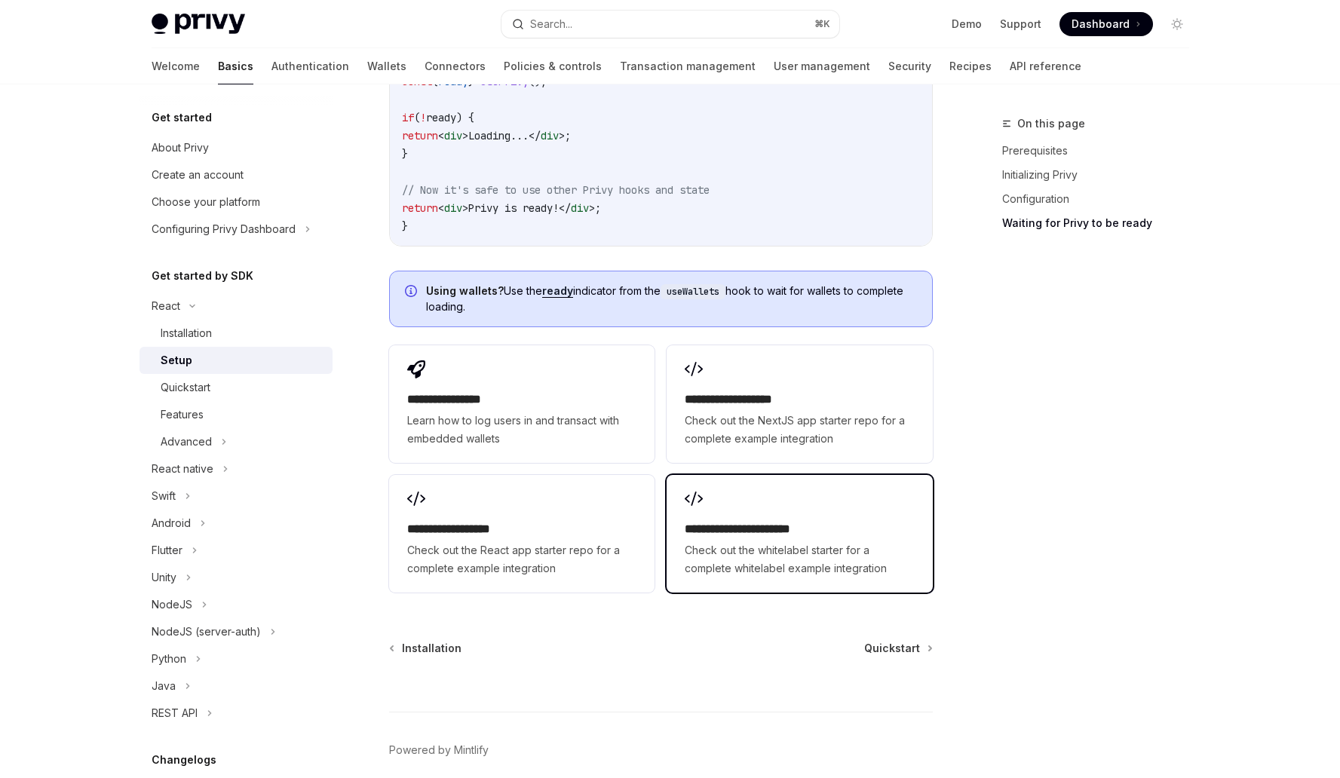
click at [753, 526] on h2 "**********" at bounding box center [799, 529] width 229 height 18
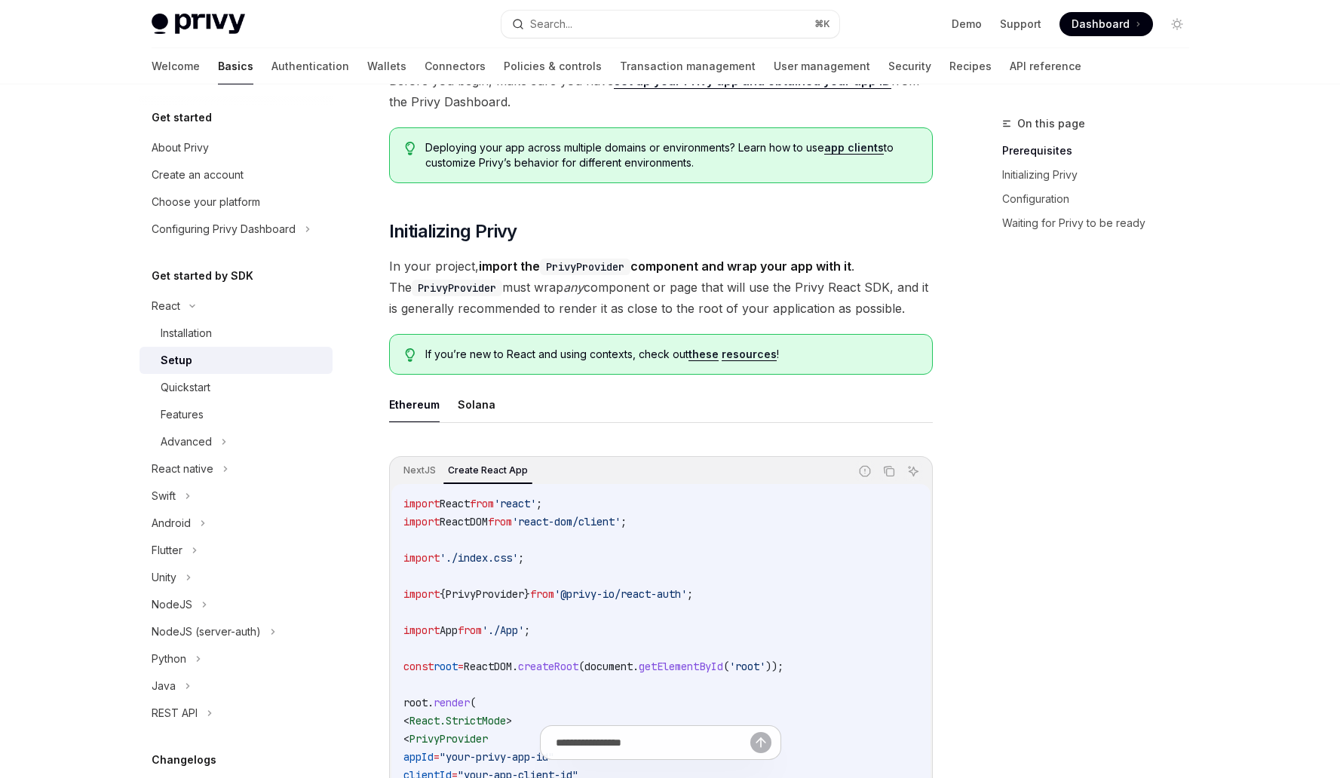
scroll to position [0, 0]
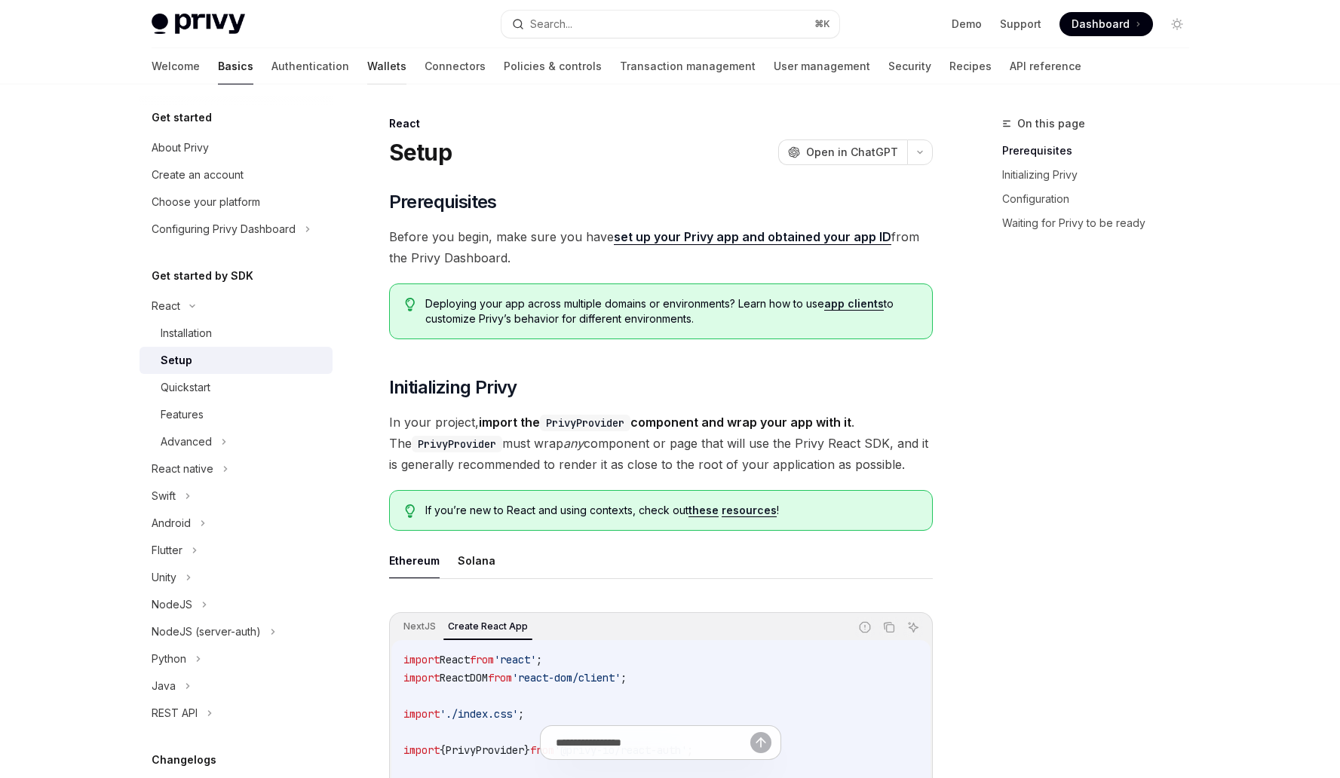
click at [367, 71] on link "Wallets" at bounding box center [386, 66] width 39 height 36
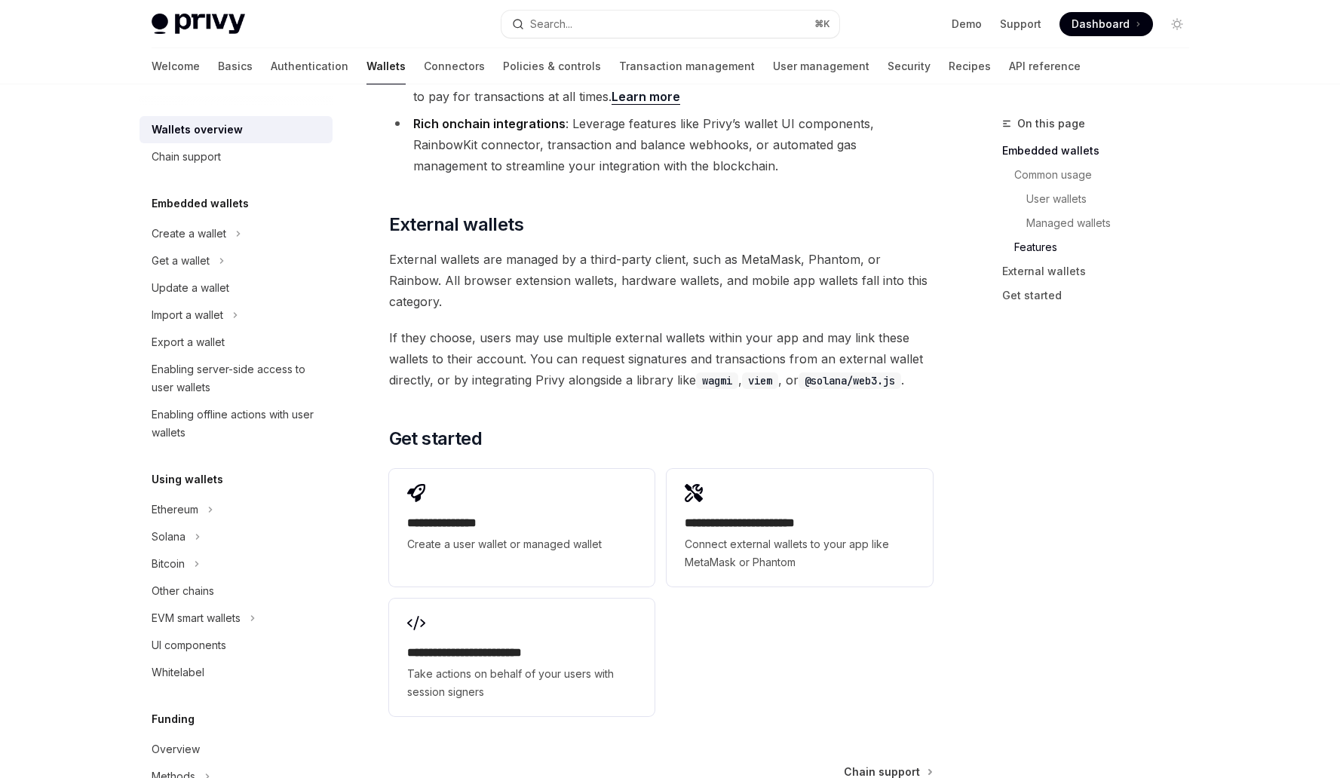
scroll to position [2244, 0]
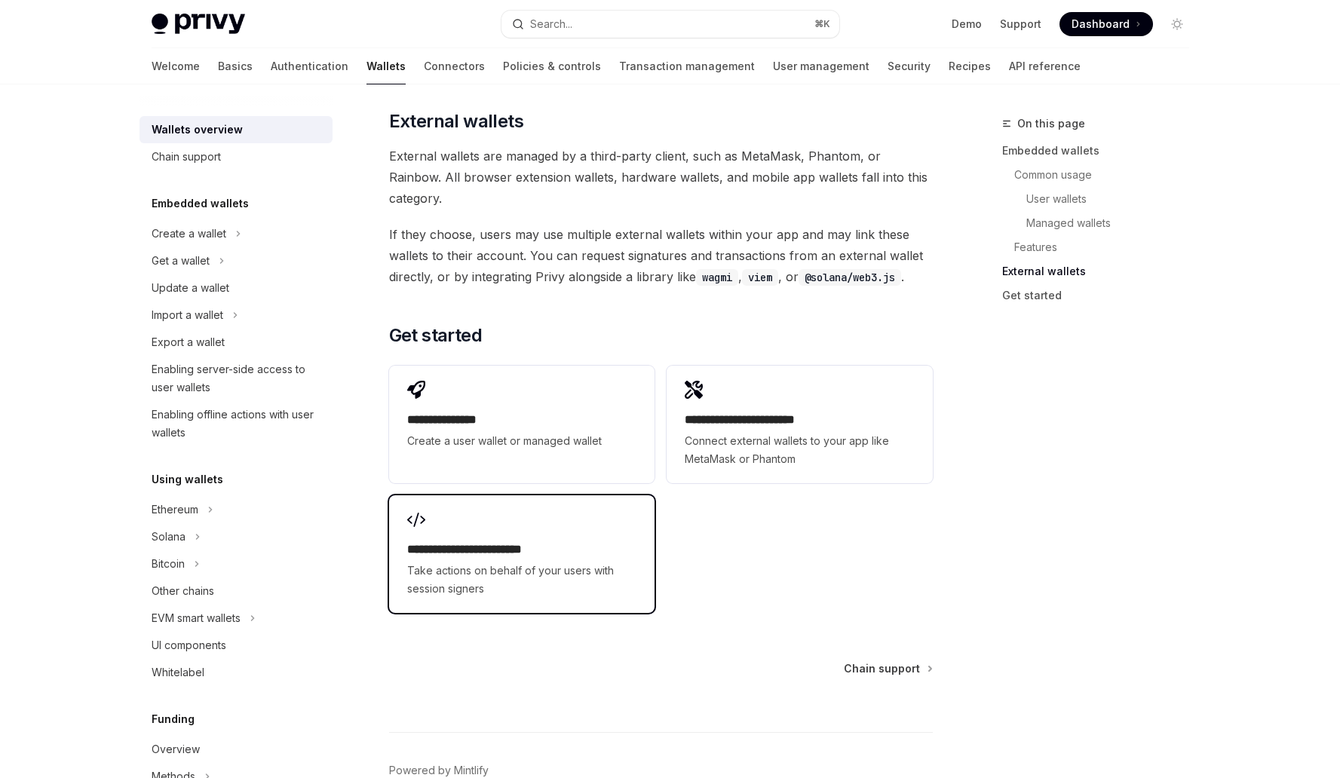
click at [609, 541] on div "**********" at bounding box center [521, 569] width 229 height 57
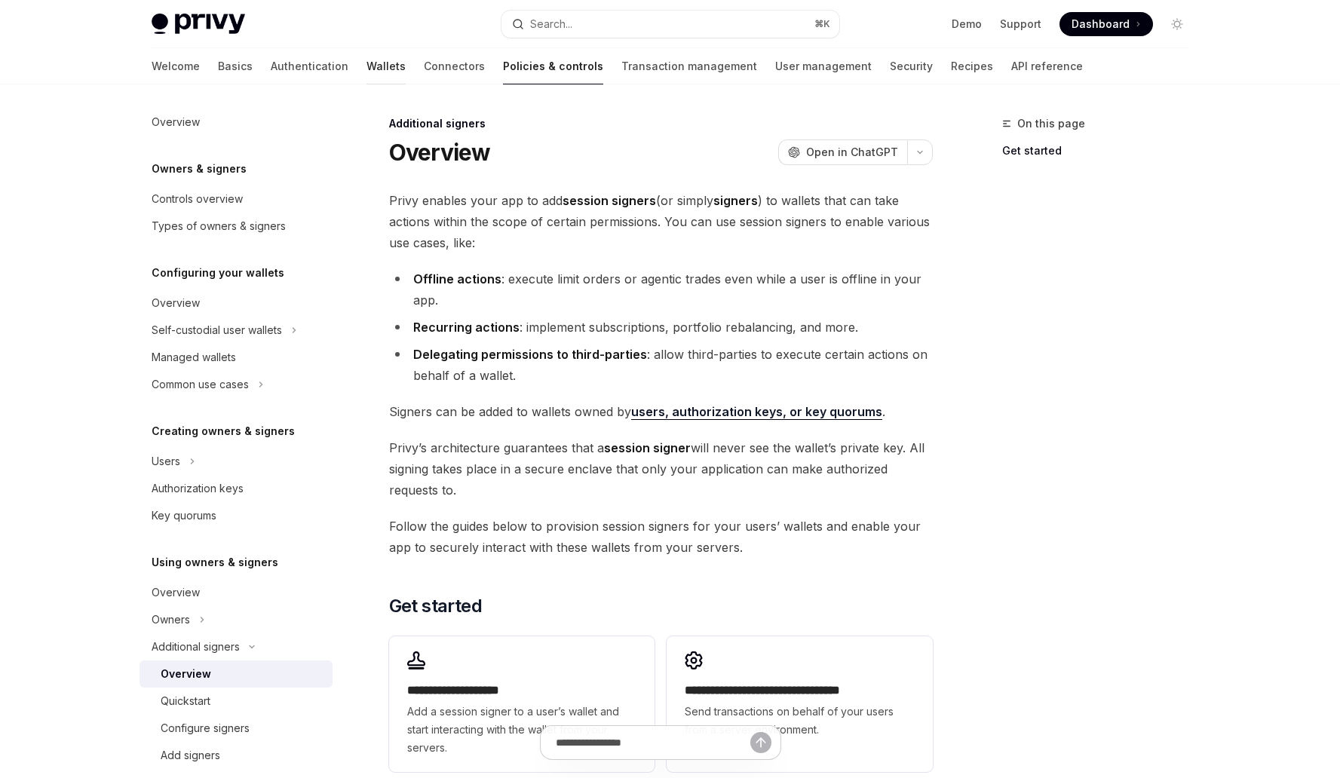
click at [367, 61] on link "Wallets" at bounding box center [386, 66] width 39 height 36
type textarea "*"
